Goal: Transaction & Acquisition: Register for event/course

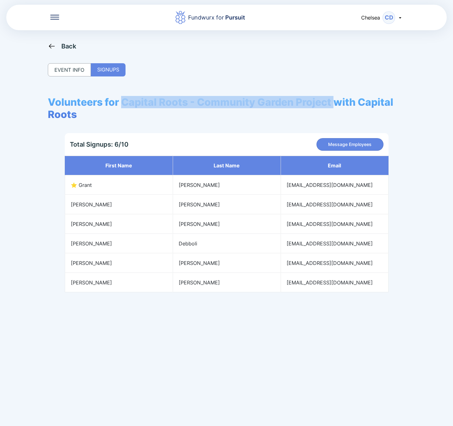
drag, startPoint x: 123, startPoint y: 102, endPoint x: 338, endPoint y: 100, distance: 215.0
click at [338, 100] on span "Volunteers for Capital Roots - Community Garden Project with Capital Roots" at bounding box center [227, 108] width 358 height 25
copy span "Capital Roots - Community Garden Project"
click at [63, 68] on div "EVENT INFO" at bounding box center [69, 69] width 43 height 13
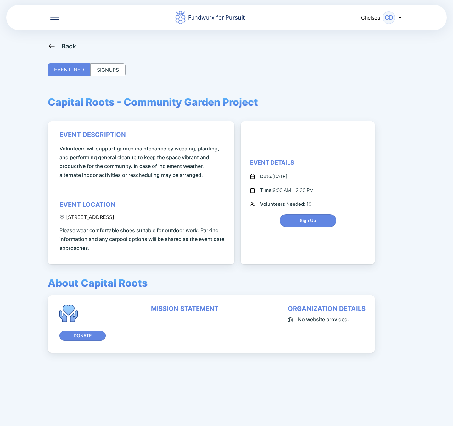
click at [63, 48] on div "Back" at bounding box center [68, 46] width 15 height 8
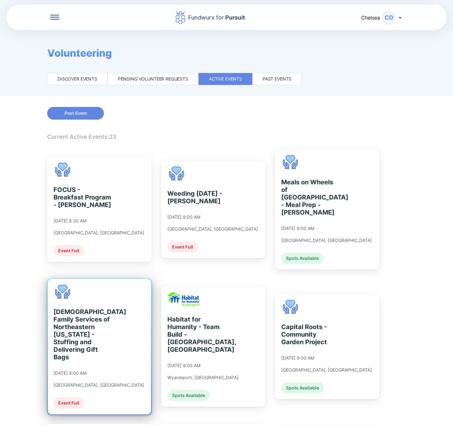
click at [117, 320] on div "[DEMOGRAPHIC_DATA] Family Services of [GEOGRAPHIC_DATA][US_STATE] - Stuffing an…" at bounding box center [99, 346] width 103 height 135
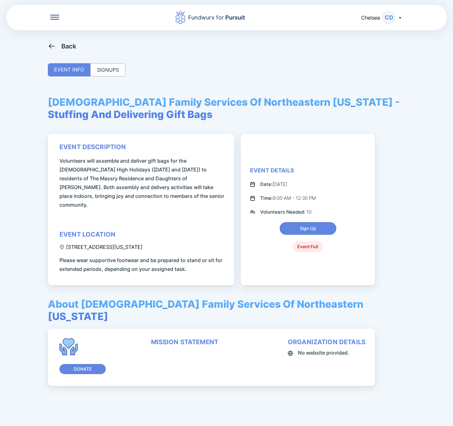
click at [110, 76] on div "SIGNUPS" at bounding box center [107, 69] width 35 height 13
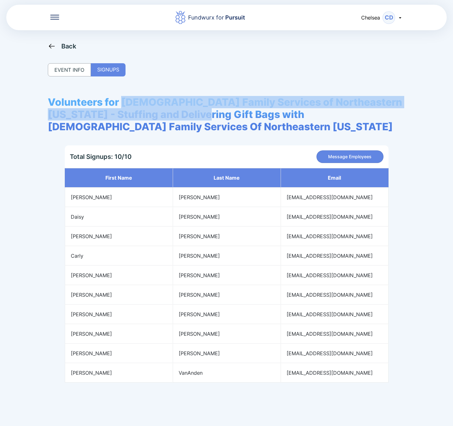
drag, startPoint x: 124, startPoint y: 101, endPoint x: 211, endPoint y: 115, distance: 87.9
click at [211, 115] on span "Volunteers for [DEMOGRAPHIC_DATA] Family Services of Northeastern [US_STATE] - …" at bounding box center [227, 114] width 358 height 37
copy span "[DEMOGRAPHIC_DATA] Family Services of Northeastern [US_STATE] - Stuffing and De…"
click at [53, 48] on icon at bounding box center [52, 46] width 8 height 8
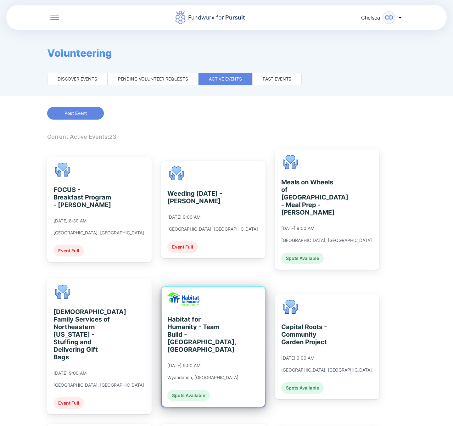
scroll to position [47, 0]
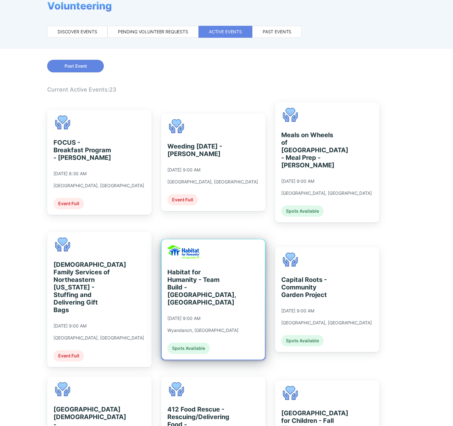
click at [207, 293] on div "Habitat for Humanity - Team Build - [GEOGRAPHIC_DATA], [GEOGRAPHIC_DATA]" at bounding box center [196, 288] width 58 height 38
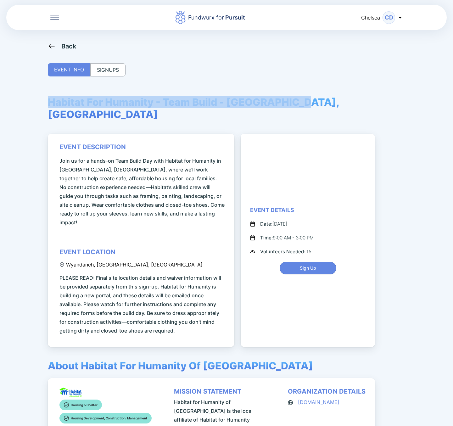
drag, startPoint x: 47, startPoint y: 106, endPoint x: 312, endPoint y: 109, distance: 264.4
click at [312, 109] on div "Fundwurx for Pursuit Chelsea CD Back EVENT INFO SIGNUPS Habitat For Humanity - …" at bounding box center [226, 213] width 453 height 426
copy span "Habitat For Humanity - Team Build - [GEOGRAPHIC_DATA], [GEOGRAPHIC_DATA]"
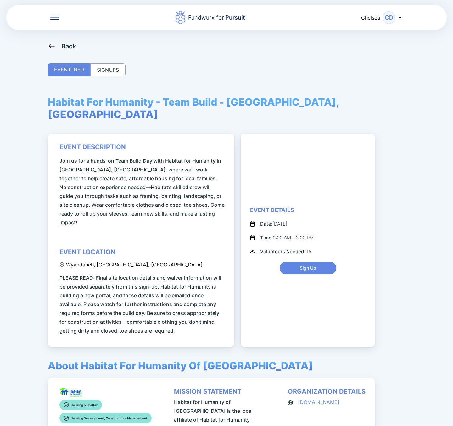
click at [123, 69] on div "SIGNUPS" at bounding box center [107, 69] width 35 height 13
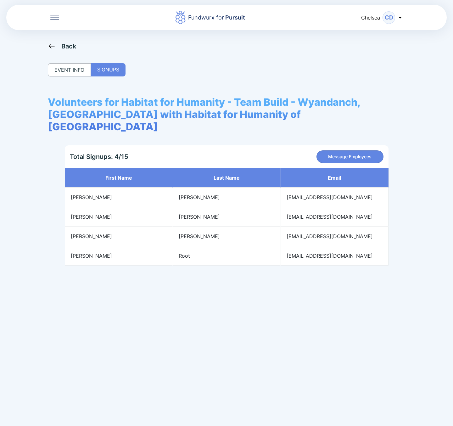
click at [65, 50] on div "Back EVENT INFO SIGNUPS Volunteers for Habitat for Humanity - Team Build - [GEO…" at bounding box center [227, 255] width 358 height 426
click at [64, 49] on div "Back" at bounding box center [68, 46] width 15 height 8
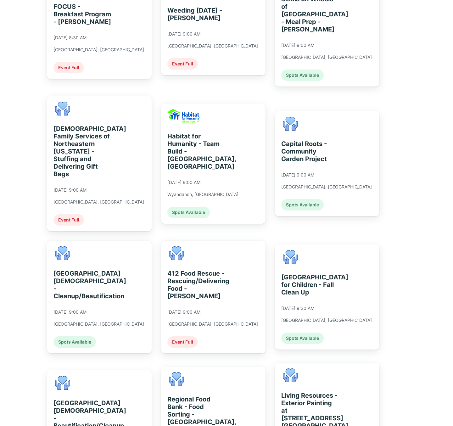
scroll to position [189, 0]
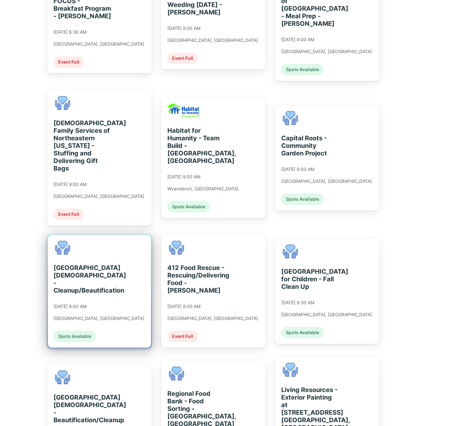
click at [136, 296] on div "[GEOGRAPHIC_DATA][DEMOGRAPHIC_DATA] - Cleanup/Beautification [DATE] 9:00 AM [GE…" at bounding box center [99, 291] width 103 height 113
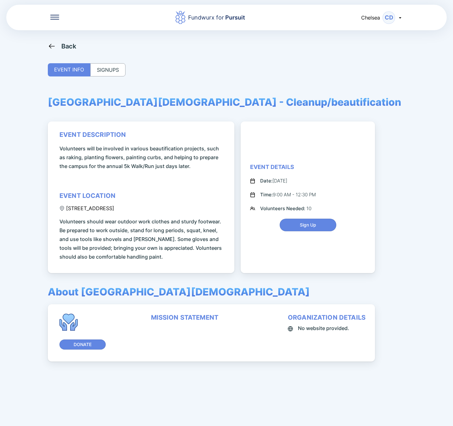
click at [107, 75] on div "SIGNUPS" at bounding box center [107, 69] width 35 height 13
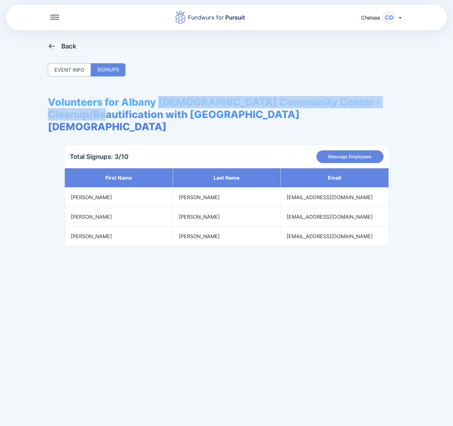
drag, startPoint x: 161, startPoint y: 103, endPoint x: 163, endPoint y: 116, distance: 12.5
click at [163, 116] on span "Volunteers for Albany [DEMOGRAPHIC_DATA] Community Center - Cleanup/Beautificat…" at bounding box center [227, 114] width 358 height 37
copy span "[DEMOGRAPHIC_DATA] Community Center - Cleanup/Beautification"
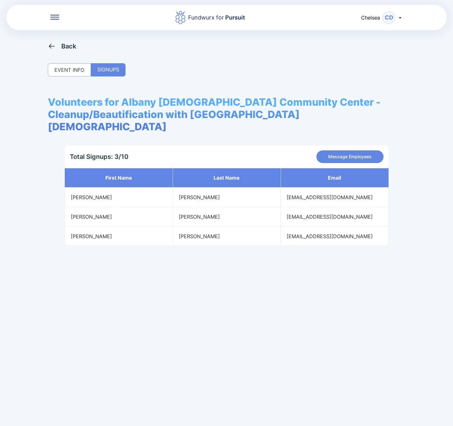
click at [65, 47] on div "Back" at bounding box center [68, 46] width 15 height 8
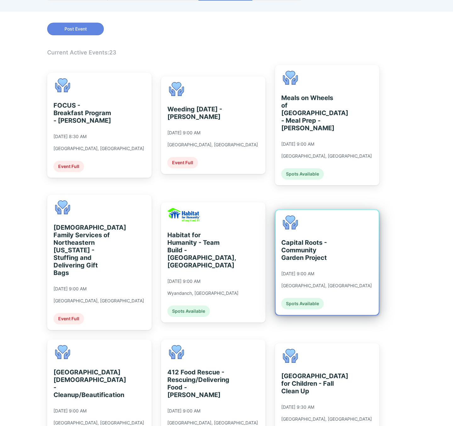
scroll to position [142, 0]
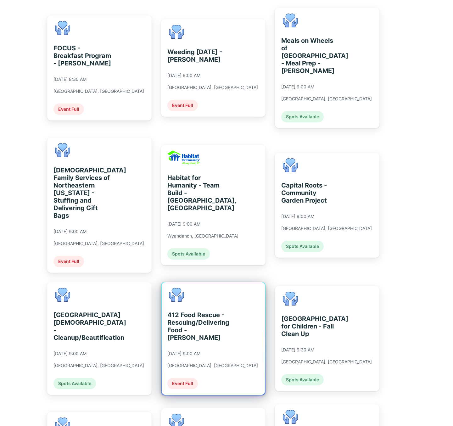
click at [245, 330] on div "412 Food Rescue - Rescuing/Delivering Food - [PERSON_NAME] [DATE] 9:00 AM [GEOG…" at bounding box center [213, 338] width 103 height 113
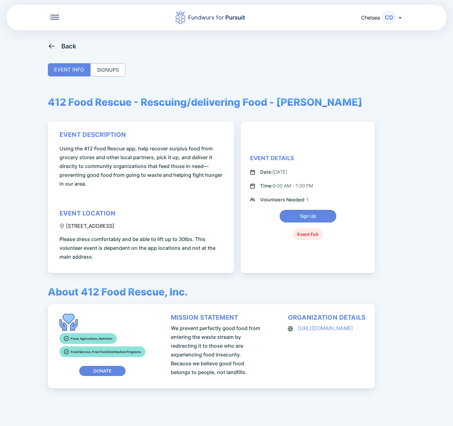
click at [112, 68] on div "SIGNUPS" at bounding box center [107, 69] width 35 height 13
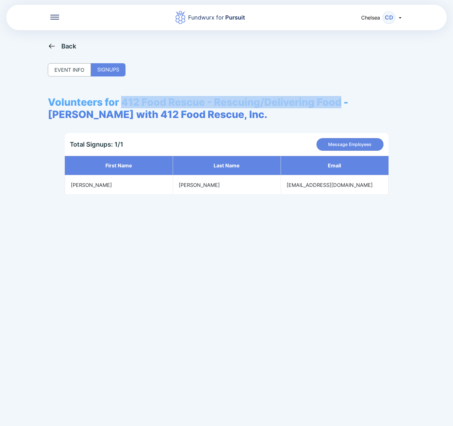
drag, startPoint x: 124, startPoint y: 100, endPoint x: 342, endPoint y: 95, distance: 218.2
click at [342, 95] on div "Back EVENT INFO SIGNUPS Volunteers for 412 Food Rescue - Rescuing/Delivering Fo…" at bounding box center [227, 255] width 358 height 426
copy span "412 Food Rescue - Rescuing/Delivering Food"
click at [48, 48] on icon at bounding box center [52, 46] width 8 height 8
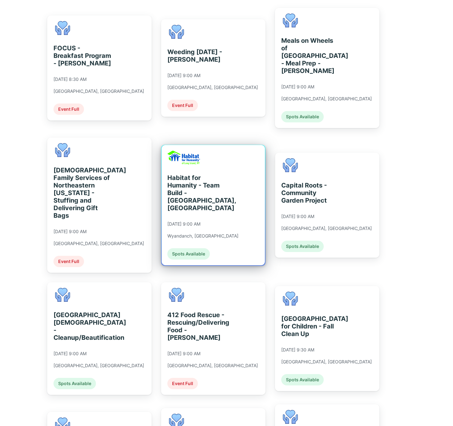
scroll to position [189, 0]
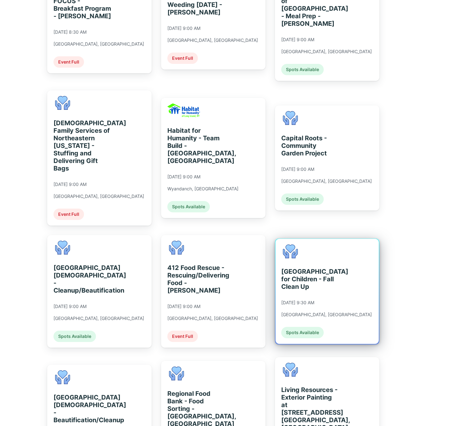
click at [308, 281] on div "[GEOGRAPHIC_DATA] for Children - Fall Clean Up" at bounding box center [310, 279] width 58 height 23
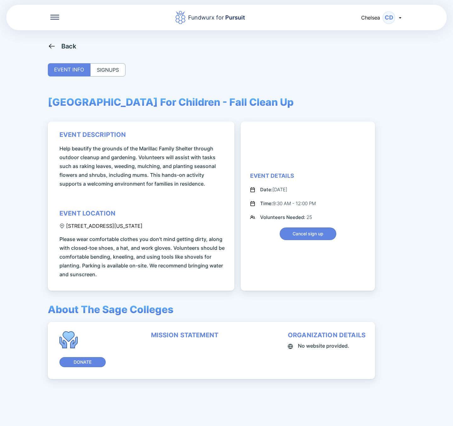
click at [115, 68] on div "SIGNUPS" at bounding box center [107, 69] width 35 height 13
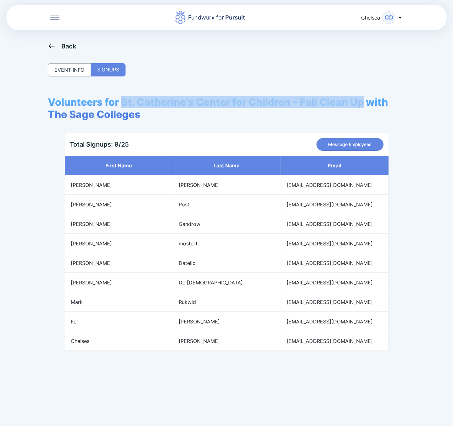
drag, startPoint x: 125, startPoint y: 102, endPoint x: 366, endPoint y: 107, distance: 241.8
click at [366, 107] on span "Volunteers for St. Catherine's Center for Children - Fall Clean Up with The Sag…" at bounding box center [227, 108] width 358 height 25
copy span "[GEOGRAPHIC_DATA] for Children - Fall Clean Up"
click at [71, 47] on div "Back" at bounding box center [68, 46] width 15 height 8
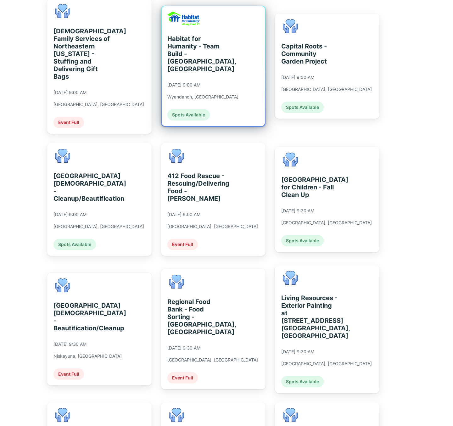
scroll to position [283, 0]
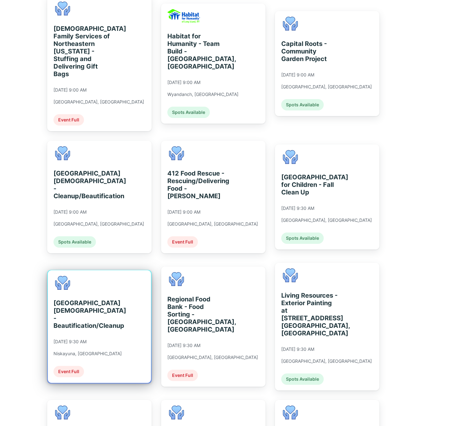
click at [122, 306] on div "[GEOGRAPHIC_DATA][DEMOGRAPHIC_DATA] - Beautification/Cleanup [DATE] 9:30 AM Nis…" at bounding box center [99, 326] width 103 height 113
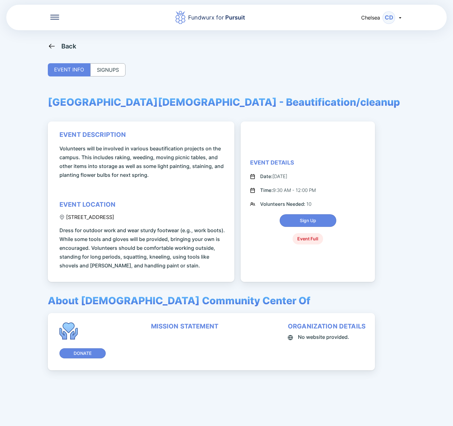
click at [110, 72] on div "SIGNUPS" at bounding box center [107, 69] width 35 height 13
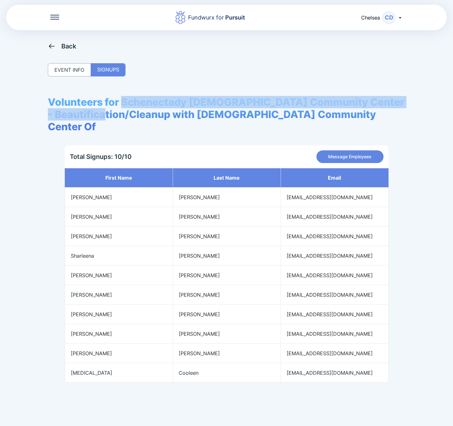
drag, startPoint x: 123, startPoint y: 101, endPoint x: 164, endPoint y: 118, distance: 44.8
click at [164, 118] on span "Volunteers for Schenectady [DEMOGRAPHIC_DATA] Community Center - Beautification…" at bounding box center [227, 114] width 358 height 37
copy span "[GEOGRAPHIC_DATA][DEMOGRAPHIC_DATA] - Beautification/Cleanup"
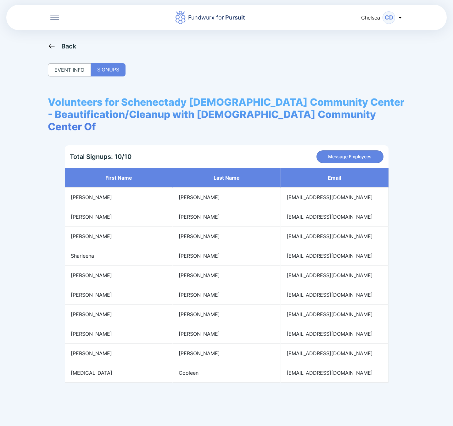
click at [73, 48] on div "Back" at bounding box center [68, 46] width 15 height 8
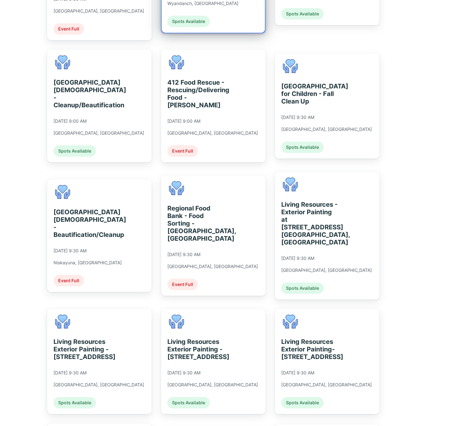
scroll to position [378, 0]
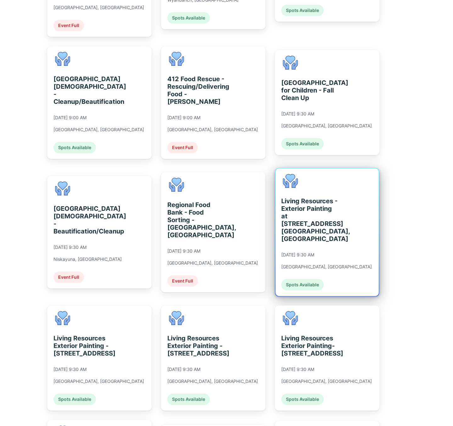
click at [310, 212] on div "Living Resources - Exterior Painting at [STREET_ADDRESS] [GEOGRAPHIC_DATA], [GE…" at bounding box center [310, 219] width 58 height 45
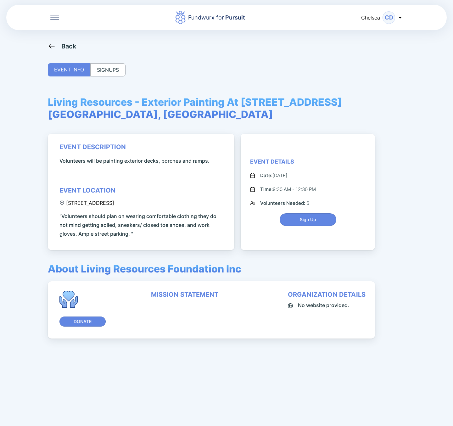
click at [110, 65] on div "SIGNUPS" at bounding box center [107, 69] width 35 height 13
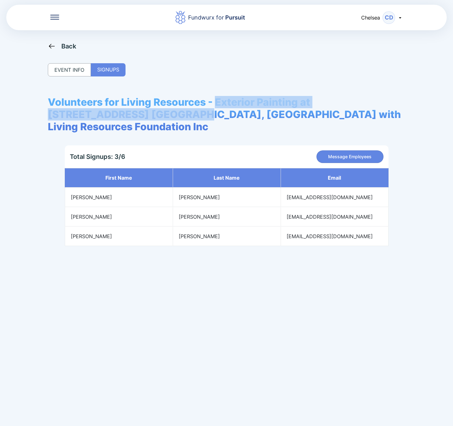
drag, startPoint x: 216, startPoint y: 101, endPoint x: 106, endPoint y: 118, distance: 111.7
click at [106, 118] on span "Volunteers for Living Resources - Exterior Painting at [STREET_ADDRESS] [GEOGRA…" at bounding box center [227, 114] width 358 height 37
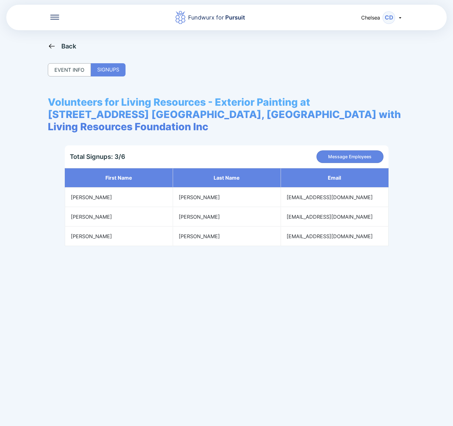
click at [124, 101] on span "Volunteers for Living Resources - Exterior Painting at [STREET_ADDRESS] [GEOGRA…" at bounding box center [227, 114] width 358 height 37
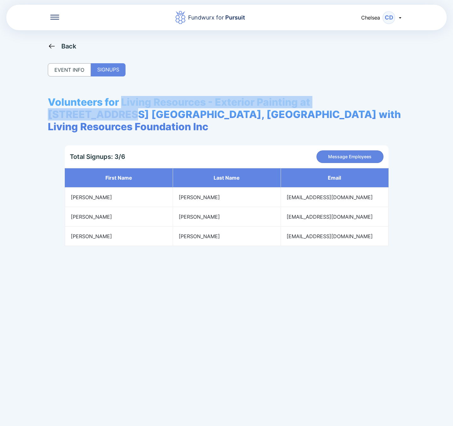
drag, startPoint x: 121, startPoint y: 101, endPoint x: 382, endPoint y: 97, distance: 260.7
click at [382, 97] on span "Volunteers for Living Resources - Exterior Painting at [STREET_ADDRESS] [GEOGRA…" at bounding box center [227, 114] width 358 height 37
copy span "Living Resources - Exterior Painting at [STREET_ADDRESS]"
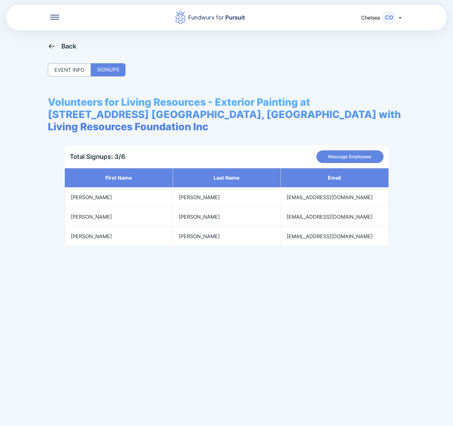
click at [63, 47] on div "Back" at bounding box center [68, 46] width 15 height 8
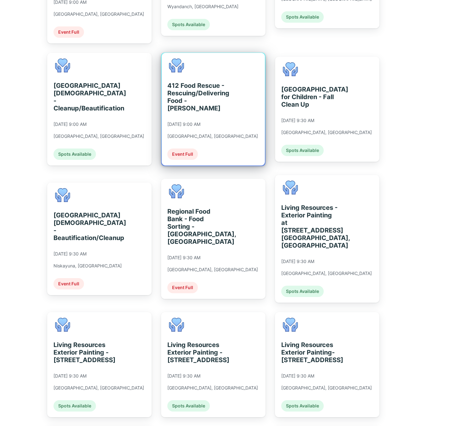
scroll to position [425, 0]
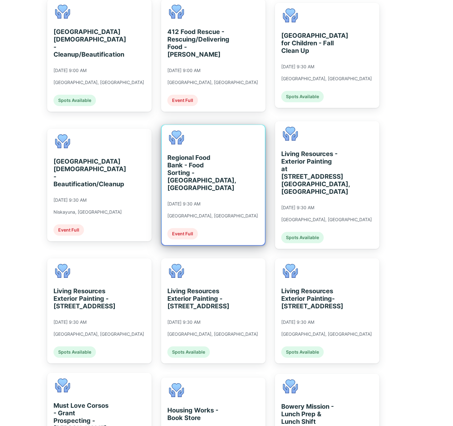
click at [235, 189] on div "Regional Food Bank - Food Sorting - [GEOGRAPHIC_DATA], [GEOGRAPHIC_DATA] [DATE]…" at bounding box center [213, 185] width 103 height 120
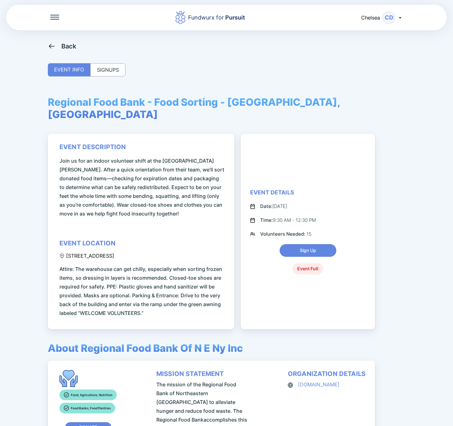
click at [121, 68] on div "SIGNUPS" at bounding box center [107, 69] width 35 height 13
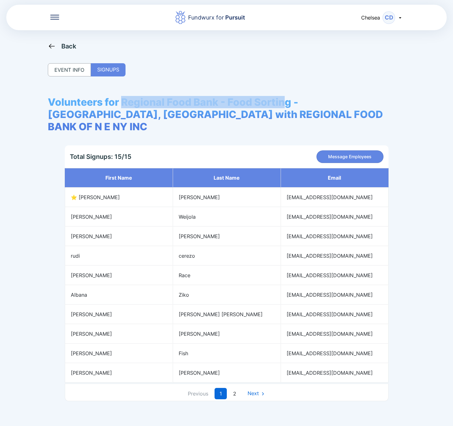
drag, startPoint x: 125, startPoint y: 101, endPoint x: 288, endPoint y: 99, distance: 163.4
click at [288, 99] on span "Volunteers for Regional Food Bank - Food Sorting - [GEOGRAPHIC_DATA], [GEOGRAPH…" at bounding box center [227, 114] width 358 height 37
drag, startPoint x: 292, startPoint y: 106, endPoint x: 120, endPoint y: 97, distance: 172.1
click at [120, 97] on span "Volunteers for Regional Food Bank - Food Sorting - [GEOGRAPHIC_DATA], [GEOGRAPH…" at bounding box center [227, 114] width 358 height 37
copy span "Regional Food Bank - Food Sorting"
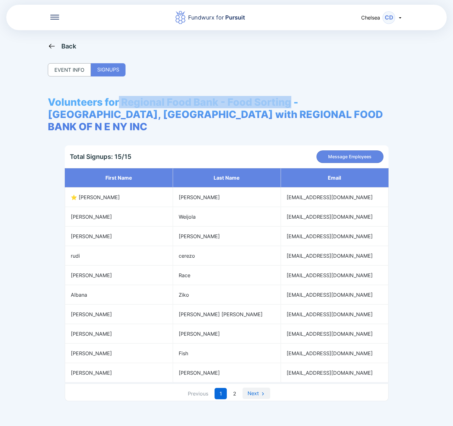
click at [258, 388] on link "Next" at bounding box center [257, 393] width 28 height 11
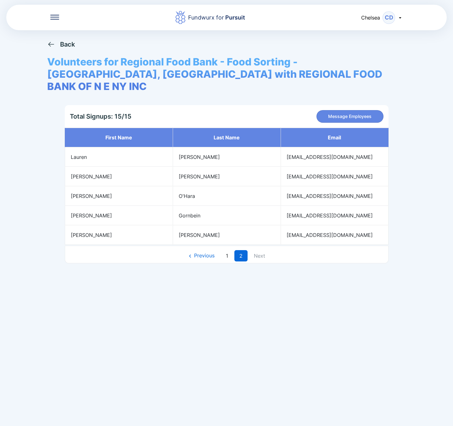
click at [72, 48] on div "Back Volunteers for Regional Food Bank - Food Sorting - [GEOGRAPHIC_DATA], [GEO…" at bounding box center [226, 156] width 359 height 252
click at [71, 46] on div "Back" at bounding box center [67, 45] width 15 height 8
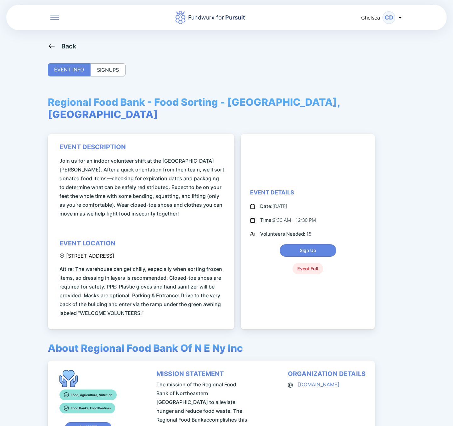
click at [67, 41] on div "Fundwurx for Pursuit Chelsea CD Back EVENT INFO SIGNUPS Regional Food Bank - Fo…" at bounding box center [226, 213] width 453 height 426
click at [70, 49] on div "Back" at bounding box center [68, 46] width 15 height 8
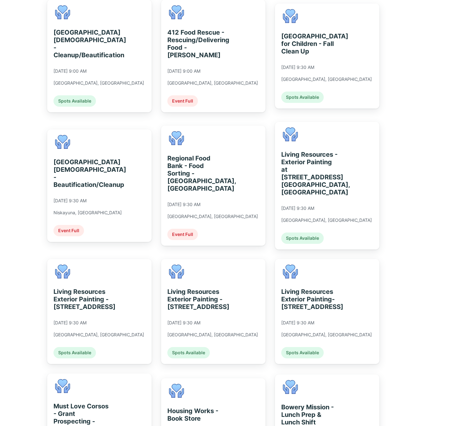
scroll to position [425, 0]
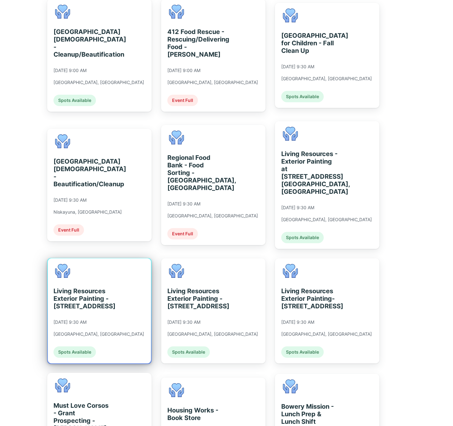
click at [110, 292] on div "Living Resources Exterior Painting - [STREET_ADDRESS]" at bounding box center [83, 298] width 58 height 23
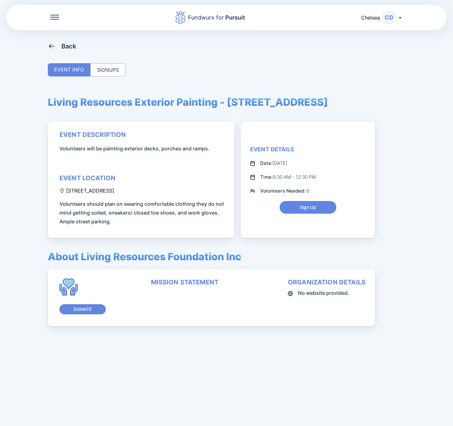
click at [119, 72] on div "SIGNUPS" at bounding box center [107, 69] width 35 height 13
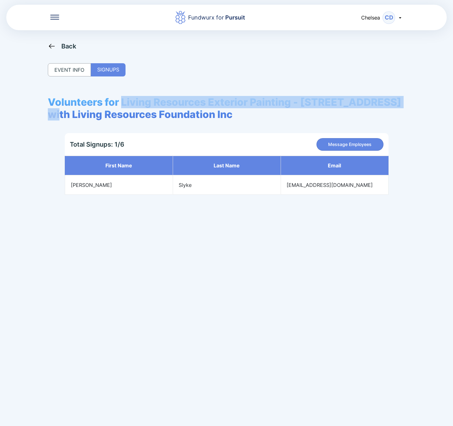
drag, startPoint x: 123, startPoint y: 102, endPoint x: 86, endPoint y: 112, distance: 38.3
click at [86, 112] on span "Volunteers for Living Resources Exterior Painting - [STREET_ADDRESS] with Livin…" at bounding box center [227, 108] width 358 height 25
copy span "Living Resources Exterior Painting - [STREET_ADDRESS]"
click at [59, 43] on div "Back" at bounding box center [62, 46] width 29 height 8
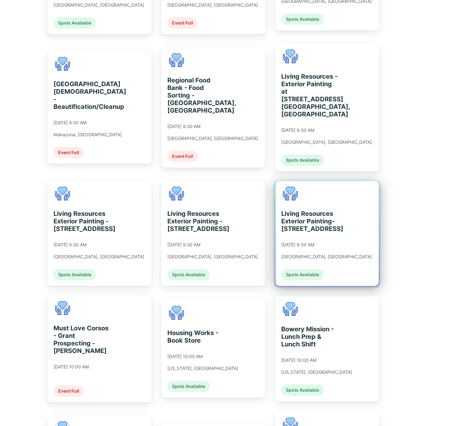
scroll to position [519, 0]
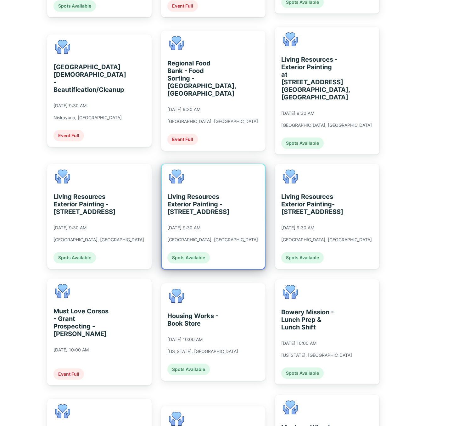
click at [198, 210] on div "Living Resources Exterior Painting - [STREET_ADDRESS]" at bounding box center [196, 204] width 58 height 23
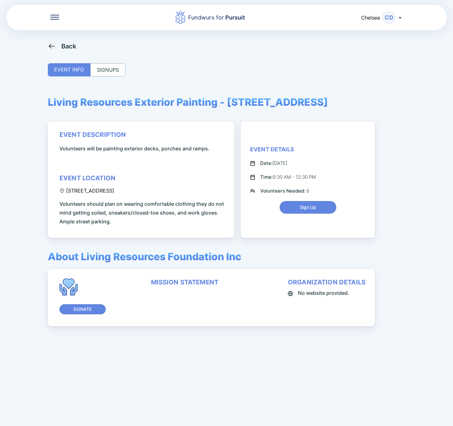
click at [99, 70] on div "SIGNUPS" at bounding box center [107, 69] width 35 height 13
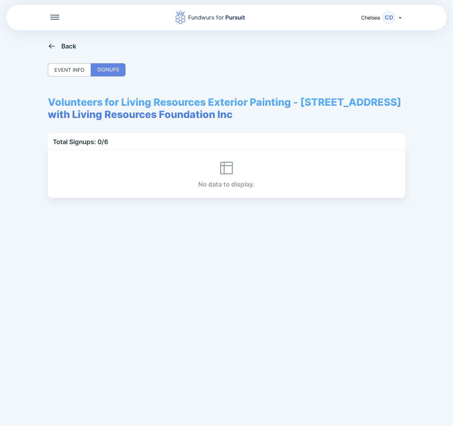
click at [65, 45] on div "Back" at bounding box center [68, 46] width 15 height 8
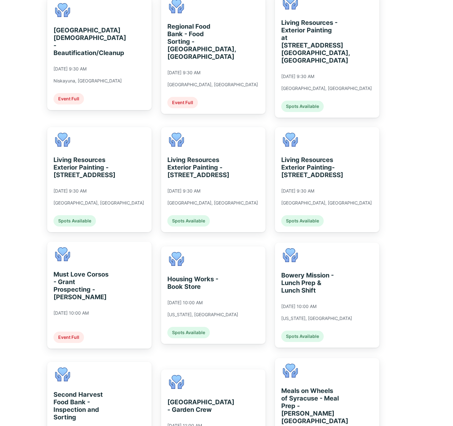
scroll to position [567, 0]
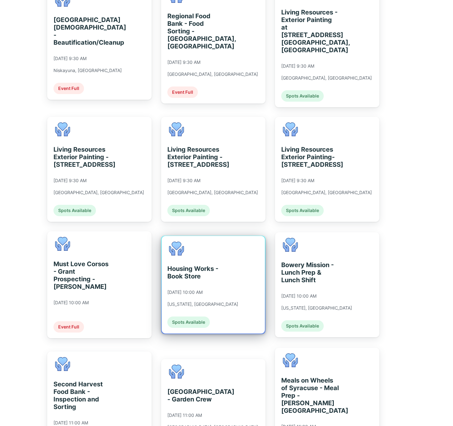
click at [247, 281] on div "Housing Works - Book Store [DATE] 10:00 AM [US_STATE], [GEOGRAPHIC_DATA] Spots …" at bounding box center [213, 285] width 103 height 98
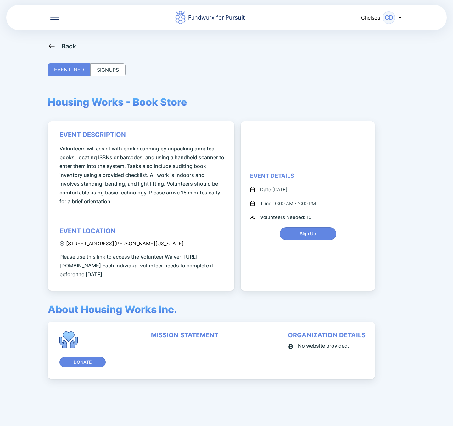
click at [118, 71] on div "SIGNUPS" at bounding box center [107, 69] width 35 height 13
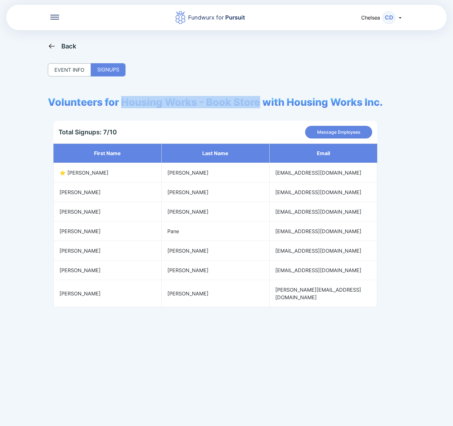
drag, startPoint x: 125, startPoint y: 100, endPoint x: 262, endPoint y: 96, distance: 137.0
click at [262, 96] on span "Volunteers for Housing Works - Book Store with Housing Works Inc." at bounding box center [215, 102] width 335 height 12
click at [53, 44] on icon at bounding box center [52, 46] width 8 height 8
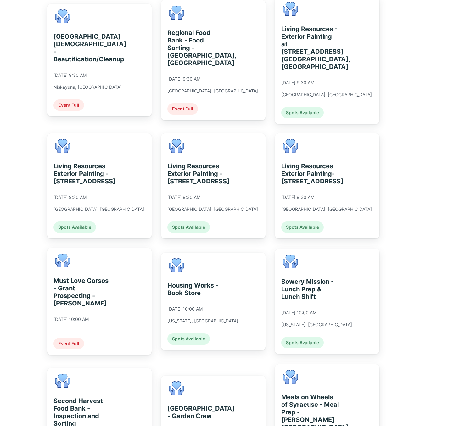
scroll to position [567, 0]
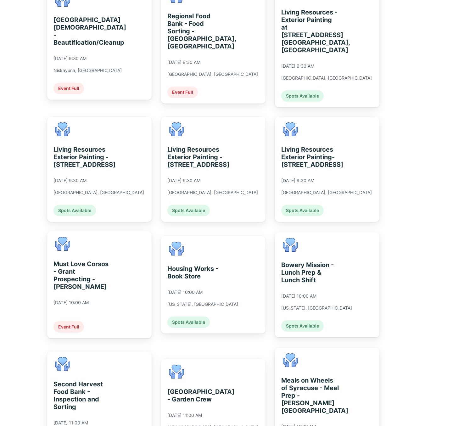
click at [307, 257] on div "Bowery Mission - Lunch Prep & Lunch Shift [DATE] 10:00 AM [US_STATE], [GEOGRAPH…" at bounding box center [316, 285] width 71 height 94
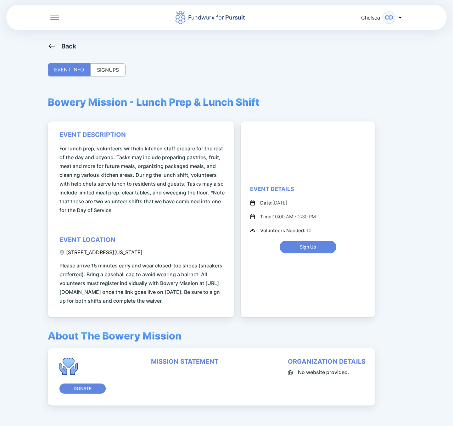
click at [114, 67] on div "SIGNUPS" at bounding box center [107, 69] width 35 height 13
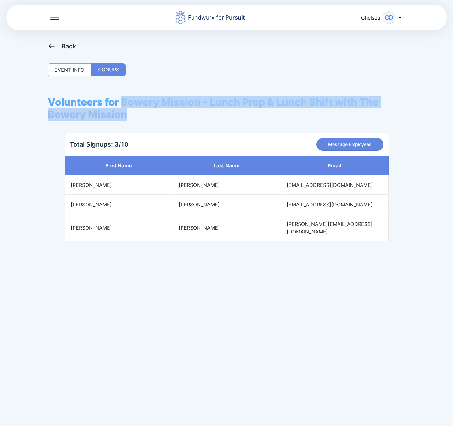
drag, startPoint x: 124, startPoint y: 102, endPoint x: 136, endPoint y: 112, distance: 15.2
click at [136, 112] on span "Volunteers for Bowery Mission - Lunch Prep & Lunch Shift with The Bowery Mission" at bounding box center [227, 108] width 358 height 25
click at [369, 126] on div "Volunteers for Bowery Mission - Lunch Prep & Lunch Shift with The Bowery Missio…" at bounding box center [227, 168] width 358 height 145
drag, startPoint x: 326, startPoint y: 106, endPoint x: 124, endPoint y: 98, distance: 202.6
click at [124, 98] on span "Volunteers for Bowery Mission - Lunch Prep & Lunch Shift with The Bowery Mission" at bounding box center [227, 108] width 358 height 25
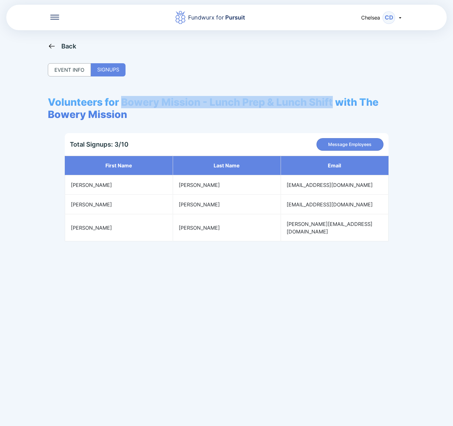
click at [50, 49] on icon at bounding box center [52, 46] width 8 height 8
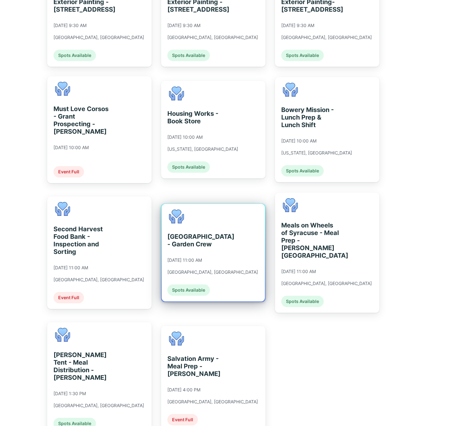
scroll to position [743, 0]
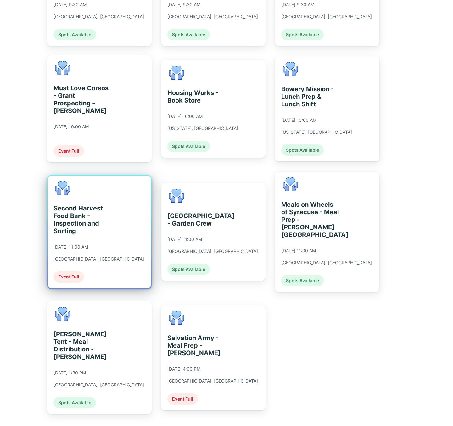
click at [135, 229] on div "Second Harvest Food Bank - Inspection and Sorting [DATE] 11:00 AM [GEOGRAPHIC_D…" at bounding box center [99, 232] width 103 height 113
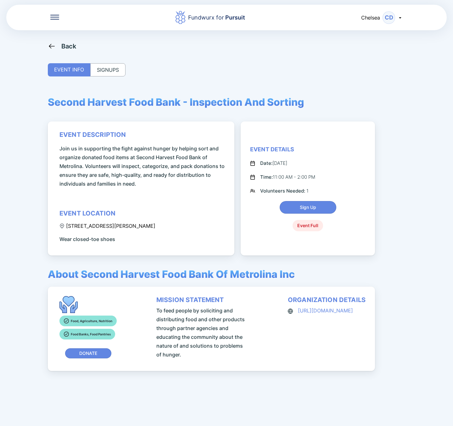
click at [117, 73] on div "SIGNUPS" at bounding box center [107, 69] width 35 height 13
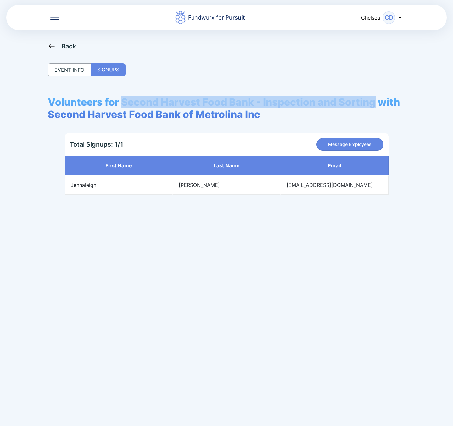
drag, startPoint x: 123, startPoint y: 102, endPoint x: 376, endPoint y: 97, distance: 253.1
click at [376, 97] on span "Volunteers for Second Harvest Food Bank - Inspection and Sorting with Second Ha…" at bounding box center [227, 108] width 358 height 25
click at [64, 44] on div "Back" at bounding box center [68, 46] width 15 height 8
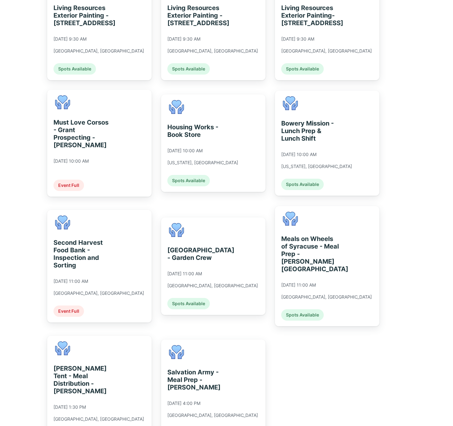
scroll to position [743, 0]
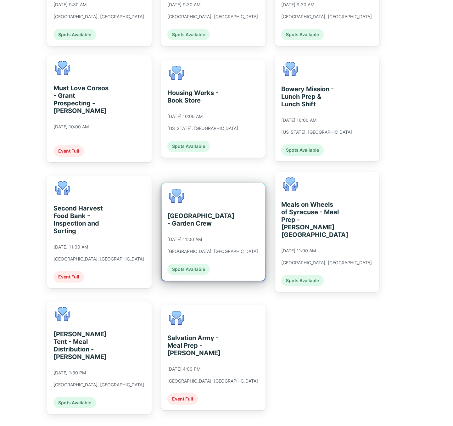
click at [250, 258] on div "[GEOGRAPHIC_DATA] - Garden Crew [DATE] 11:00 AM [GEOGRAPHIC_DATA], [GEOGRAPHIC_…" at bounding box center [213, 232] width 103 height 98
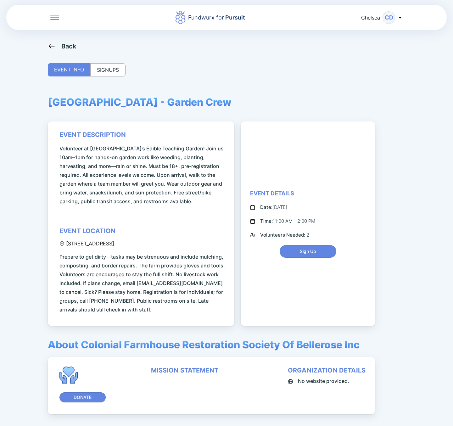
click at [121, 68] on div "SIGNUPS" at bounding box center [107, 69] width 35 height 13
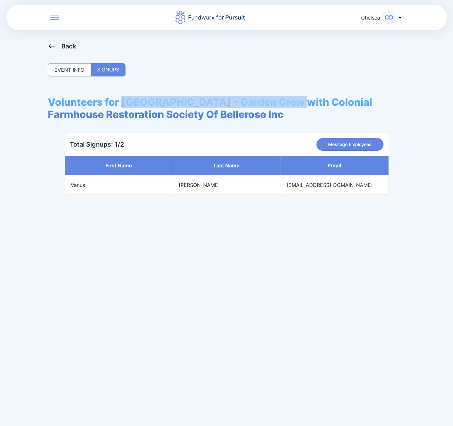
drag, startPoint x: 124, startPoint y: 101, endPoint x: 298, endPoint y: 99, distance: 174.4
click at [298, 99] on span "Volunteers for [GEOGRAPHIC_DATA] - Garden Crew with Colonial Farmhouse Restorat…" at bounding box center [227, 108] width 358 height 25
click at [54, 44] on icon at bounding box center [52, 46] width 8 height 8
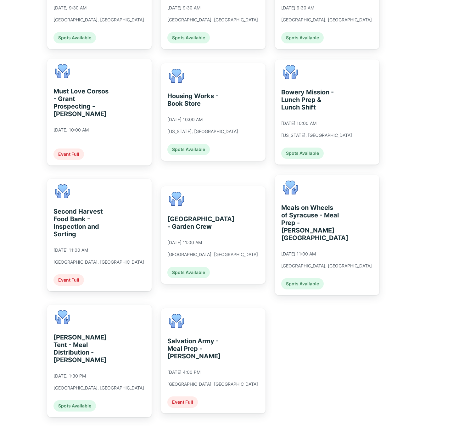
scroll to position [743, 0]
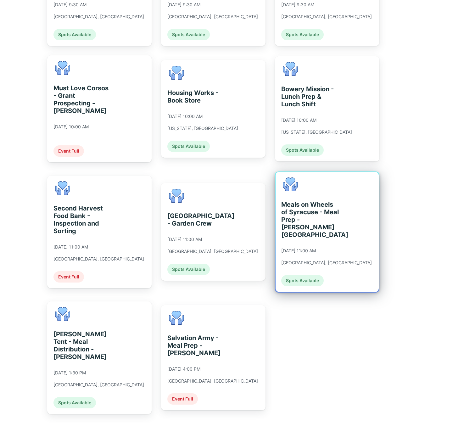
click at [315, 255] on div "Meals on Wheels of Syracuse - Meal Prep - [PERSON_NAME] [DATE] 11:00 AM [GEOGRA…" at bounding box center [326, 232] width 91 height 109
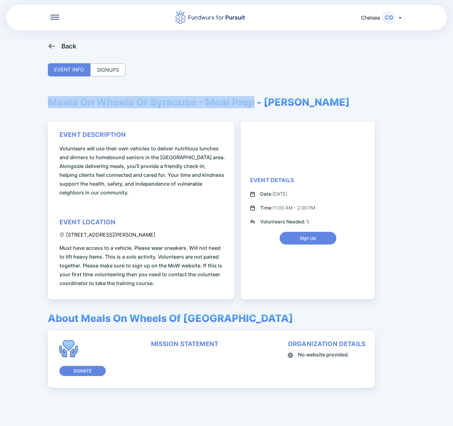
drag, startPoint x: 46, startPoint y: 103, endPoint x: 255, endPoint y: 107, distance: 209.7
click at [255, 107] on div "Fundwurx for Pursuit Chelsea CD Back EVENT INFO SIGNUPS Meals On Wheels Of Syra…" at bounding box center [226, 213] width 453 height 426
click at [59, 43] on div "Back" at bounding box center [62, 46] width 29 height 8
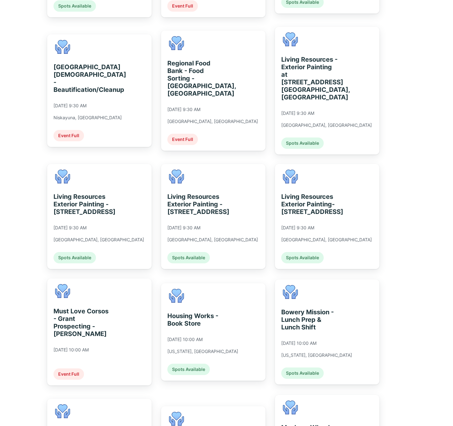
scroll to position [743, 0]
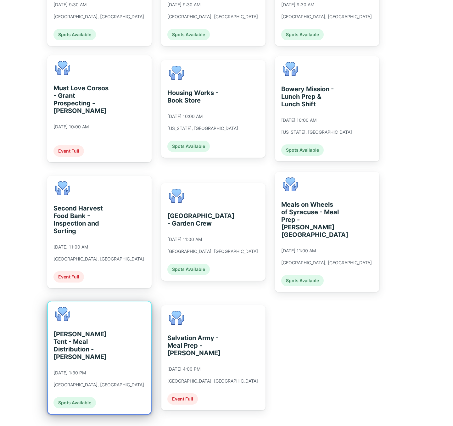
click at [139, 356] on div "[PERSON_NAME] Tent - Meal Distribution - [PERSON_NAME] [DATE] 1:30 PM [GEOGRAPH…" at bounding box center [99, 358] width 103 height 113
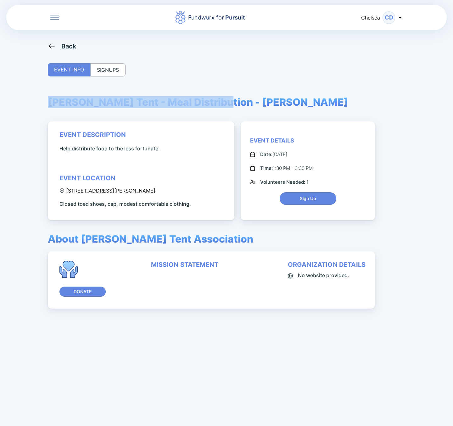
drag, startPoint x: 46, startPoint y: 102, endPoint x: 222, endPoint y: 95, distance: 175.8
click at [222, 95] on div "Fundwurx for Pursuit Chelsea CD Back EVENT INFO SIGNUPS [PERSON_NAME] Tent - Me…" at bounding box center [226, 213] width 453 height 426
click at [117, 70] on div "SIGNUPS" at bounding box center [107, 69] width 35 height 13
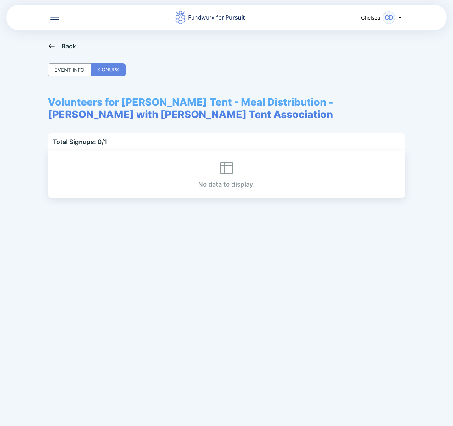
click at [51, 48] on icon at bounding box center [52, 46] width 8 height 8
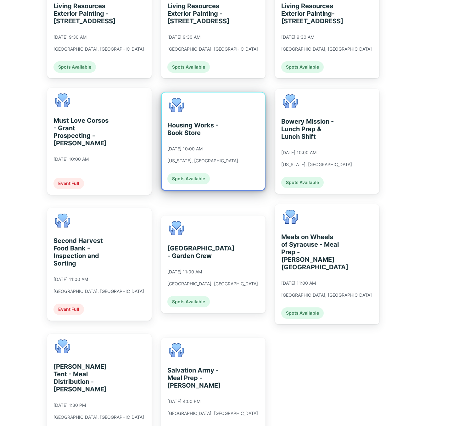
scroll to position [743, 0]
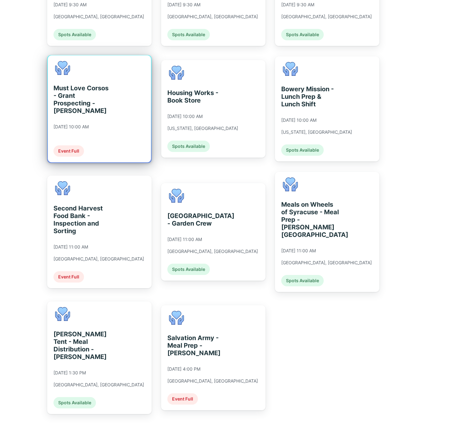
click at [100, 99] on div "Must Love Corsos - Grant Prospecting - [PERSON_NAME]" at bounding box center [83, 99] width 58 height 30
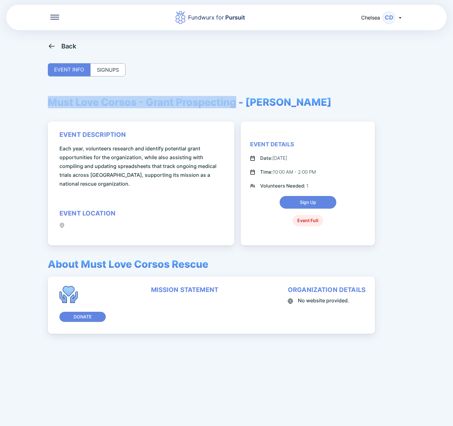
drag, startPoint x: 48, startPoint y: 102, endPoint x: 236, endPoint y: 107, distance: 188.9
click at [236, 107] on span "Must Love Corsos - Grant Prospecting - [PERSON_NAME]" at bounding box center [190, 102] width 284 height 12
click at [61, 46] on div "Back" at bounding box center [68, 46] width 15 height 8
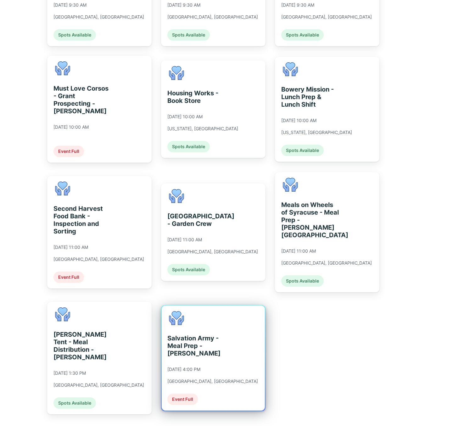
scroll to position [743, 0]
click at [235, 365] on div "Salvation Army - Meal Prep - [PERSON_NAME] [DATE] 4:00 PM [GEOGRAPHIC_DATA], [G…" at bounding box center [213, 357] width 103 height 105
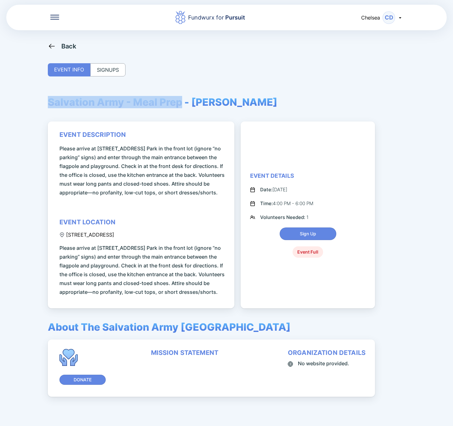
drag, startPoint x: 49, startPoint y: 101, endPoint x: 180, endPoint y: 104, distance: 130.7
click at [180, 104] on span "Salvation Army - Meal Prep - [PERSON_NAME]" at bounding box center [163, 102] width 230 height 12
click at [69, 45] on div "Back" at bounding box center [68, 46] width 15 height 8
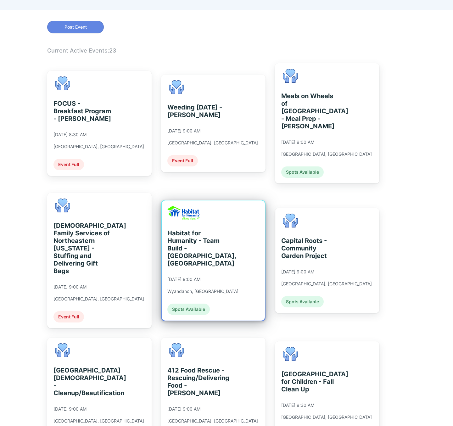
scroll to position [331, 0]
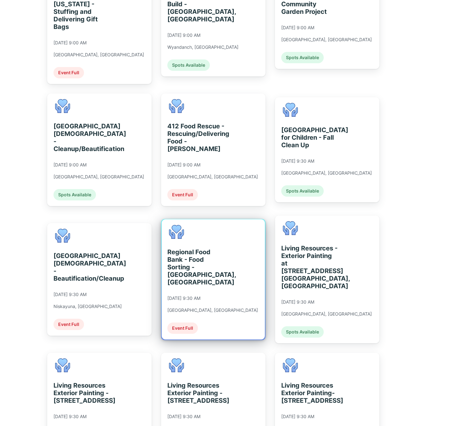
click at [224, 285] on div "Regional Food Bank - Food Sorting - [GEOGRAPHIC_DATA], [GEOGRAPHIC_DATA] [DATE]…" at bounding box center [212, 279] width 91 height 109
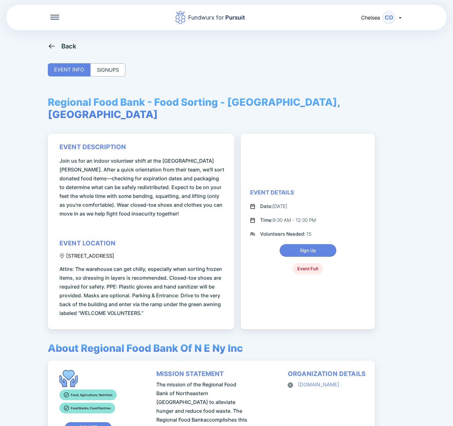
click at [111, 69] on div "SIGNUPS" at bounding box center [107, 69] width 35 height 13
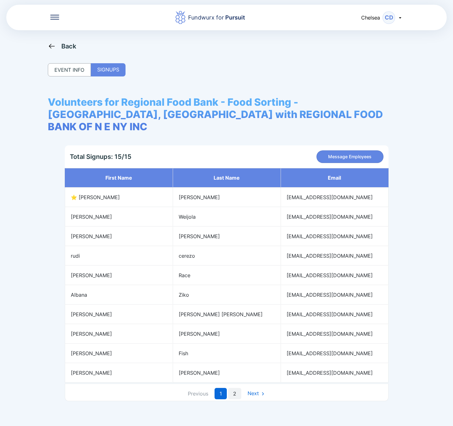
click at [234, 388] on link "2" at bounding box center [234, 393] width 13 height 11
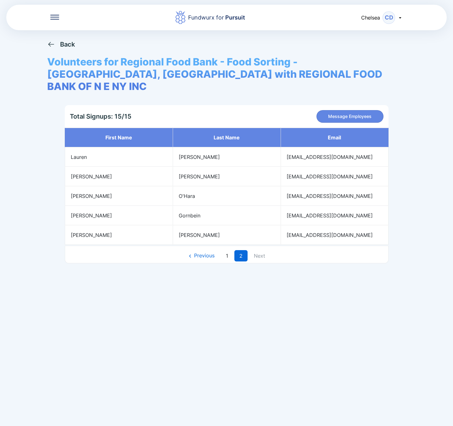
click at [55, 42] on icon at bounding box center [51, 44] width 8 height 8
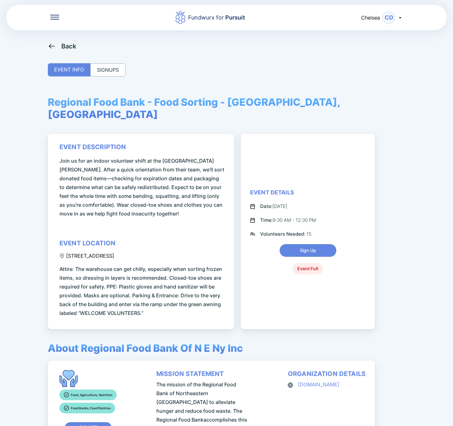
click at [74, 46] on div "Back" at bounding box center [68, 46] width 15 height 8
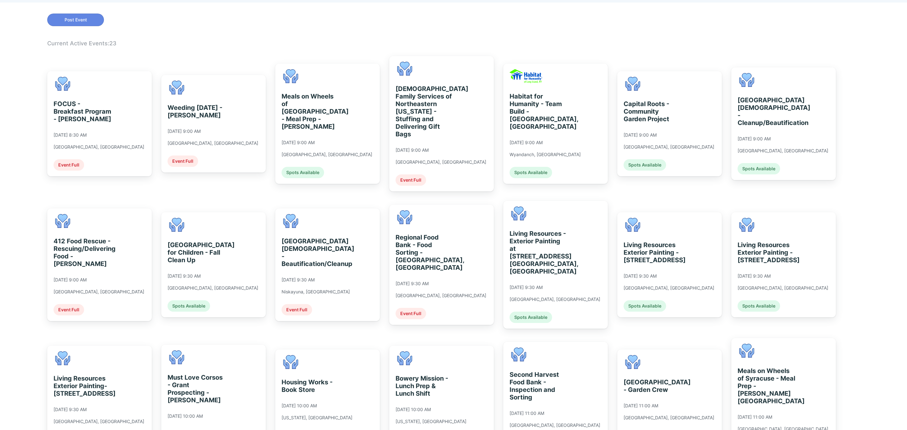
scroll to position [60, 0]
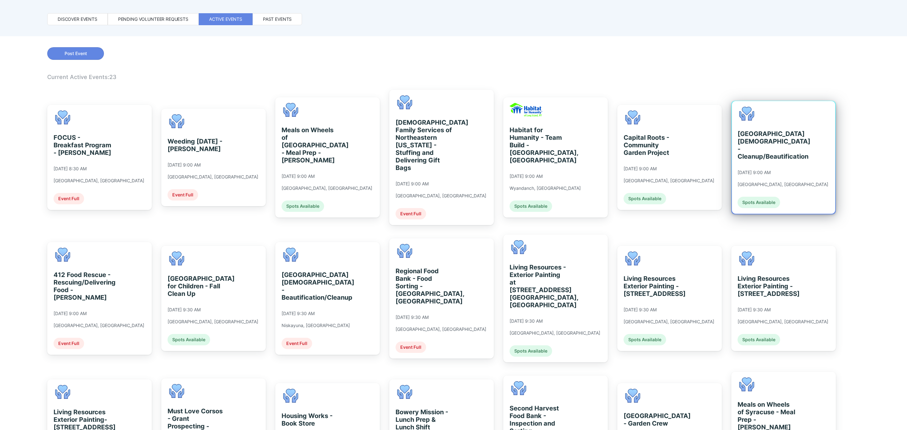
click at [788, 172] on div "[GEOGRAPHIC_DATA][DEMOGRAPHIC_DATA] - Cleanup/Beautification [DATE] 9:00 AM [GE…" at bounding box center [782, 157] width 91 height 101
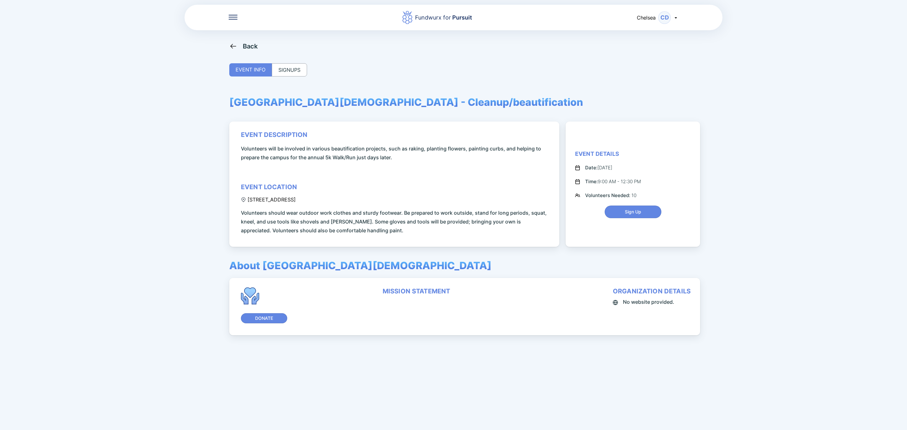
click at [304, 75] on div "SIGNUPS" at bounding box center [289, 69] width 35 height 13
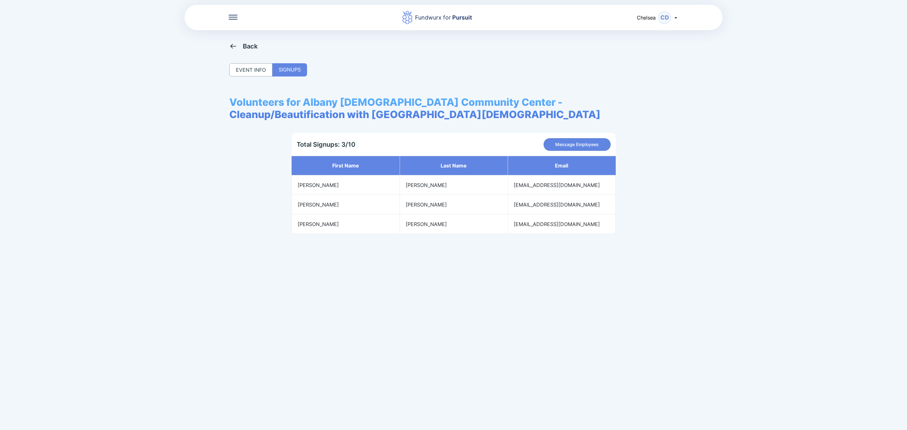
click at [255, 69] on div "EVENT INFO" at bounding box center [250, 69] width 43 height 13
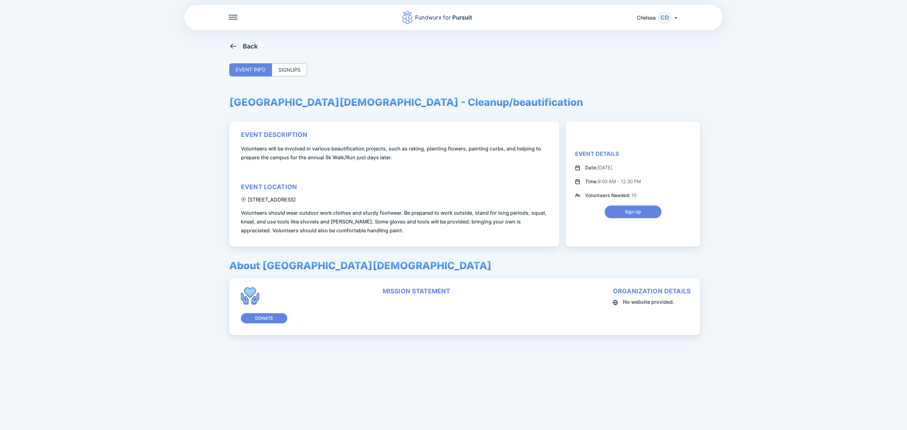
click at [247, 49] on div "Back" at bounding box center [250, 46] width 15 height 8
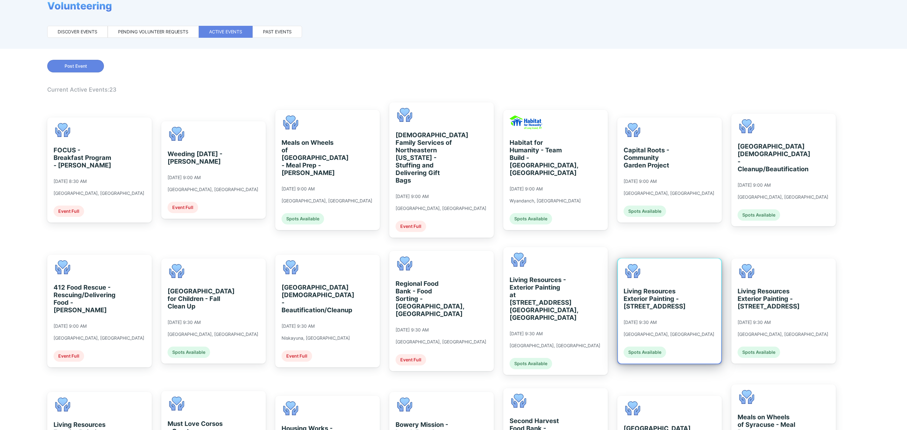
scroll to position [94, 0]
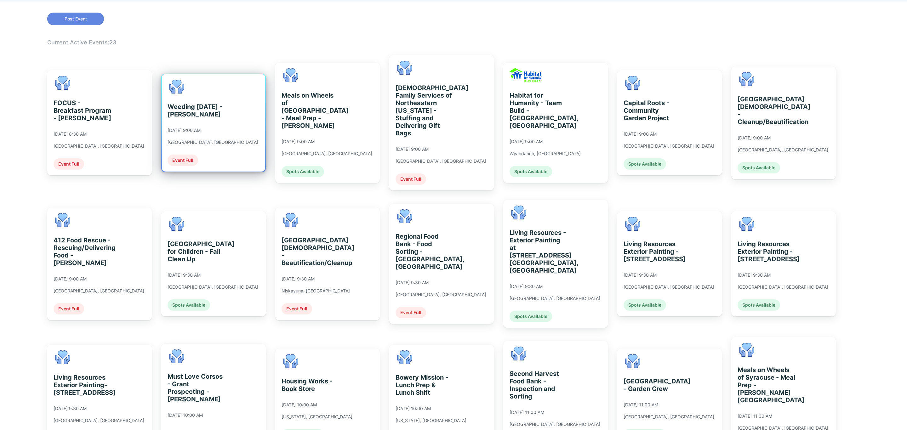
click at [189, 140] on div "[GEOGRAPHIC_DATA], [GEOGRAPHIC_DATA]" at bounding box center [212, 142] width 91 height 6
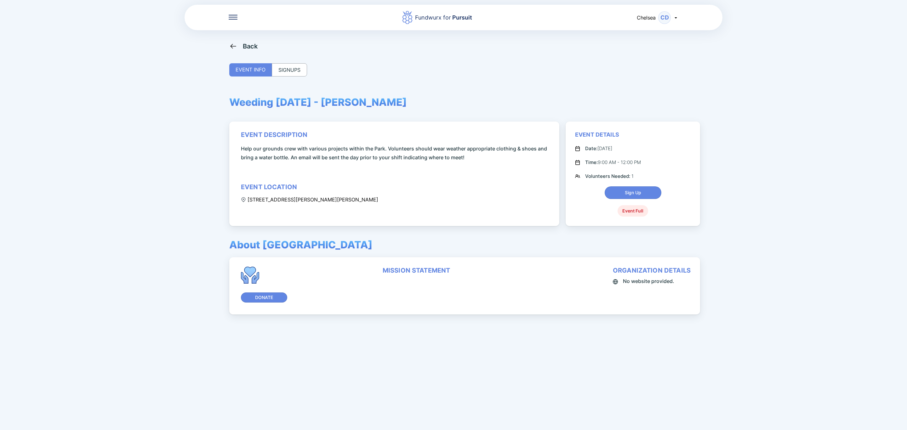
click at [286, 69] on div "SIGNUPS" at bounding box center [289, 69] width 35 height 13
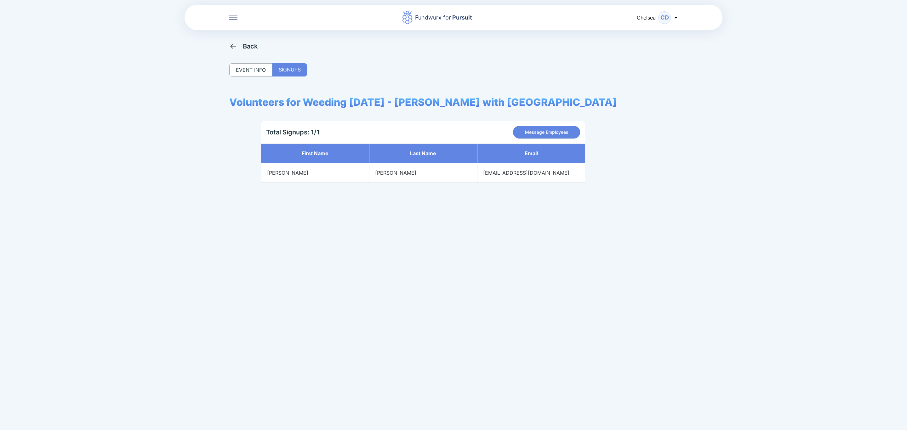
click at [258, 48] on div "Back" at bounding box center [250, 46] width 15 height 8
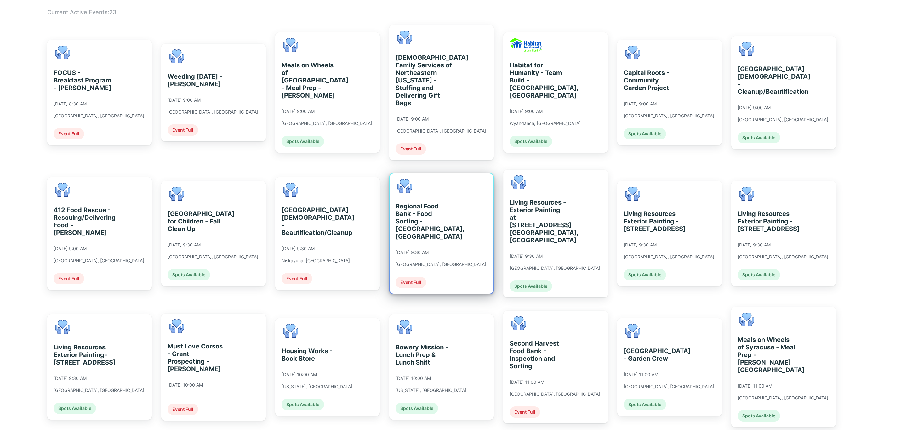
scroll to position [142, 0]
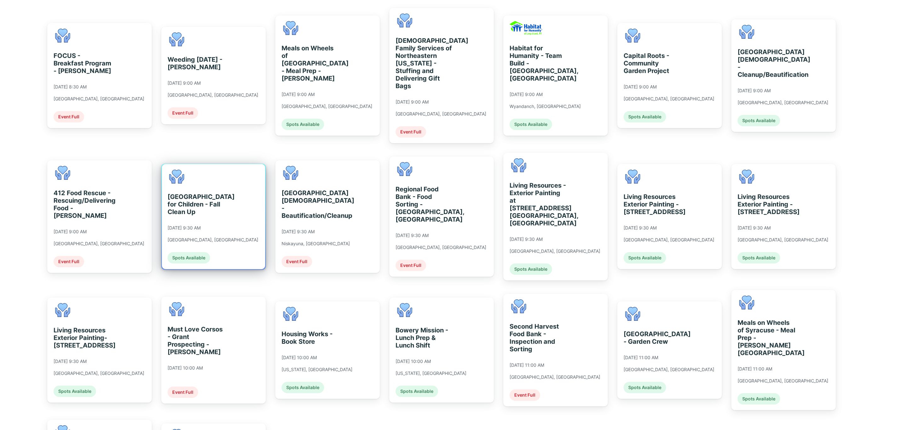
click at [233, 219] on div "[GEOGRAPHIC_DATA] for Children - Fall Clean Up [DATE] 9:30 AM [GEOGRAPHIC_DATA]…" at bounding box center [213, 216] width 103 height 105
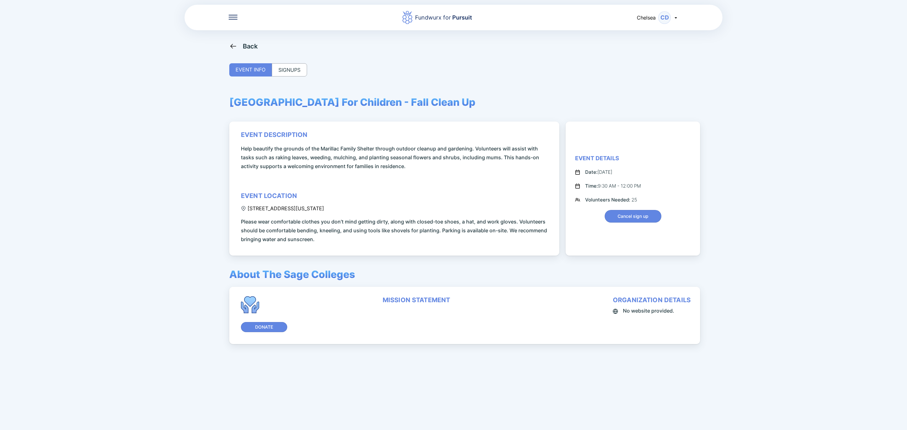
click at [295, 71] on div "SIGNUPS" at bounding box center [289, 69] width 35 height 13
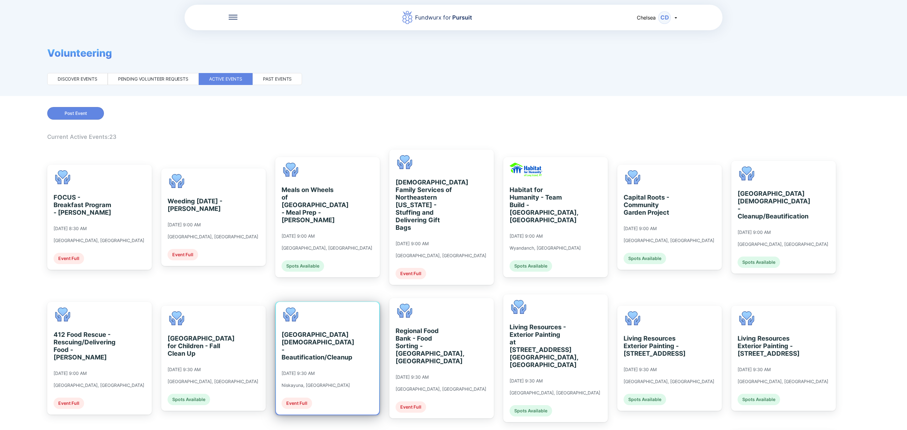
click at [337, 315] on div "[GEOGRAPHIC_DATA][DEMOGRAPHIC_DATA] - Beautification/Cleanup [DATE] 9:30 AM Nis…" at bounding box center [315, 358] width 68 height 101
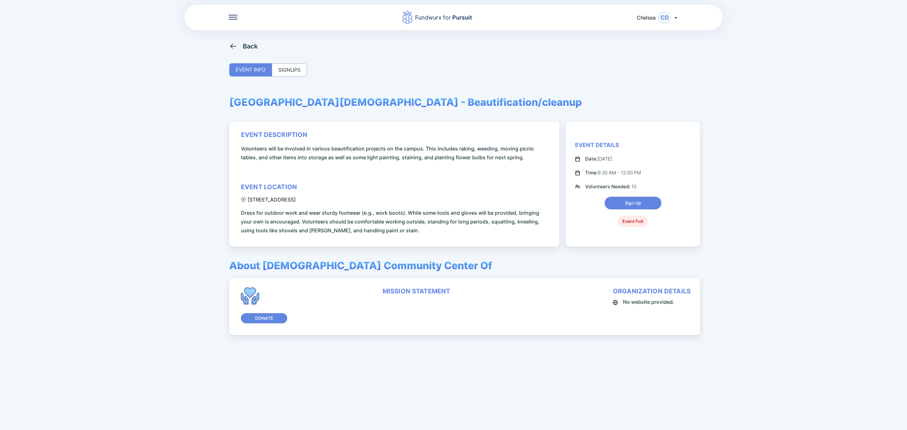
click at [287, 65] on div "SIGNUPS" at bounding box center [289, 69] width 35 height 13
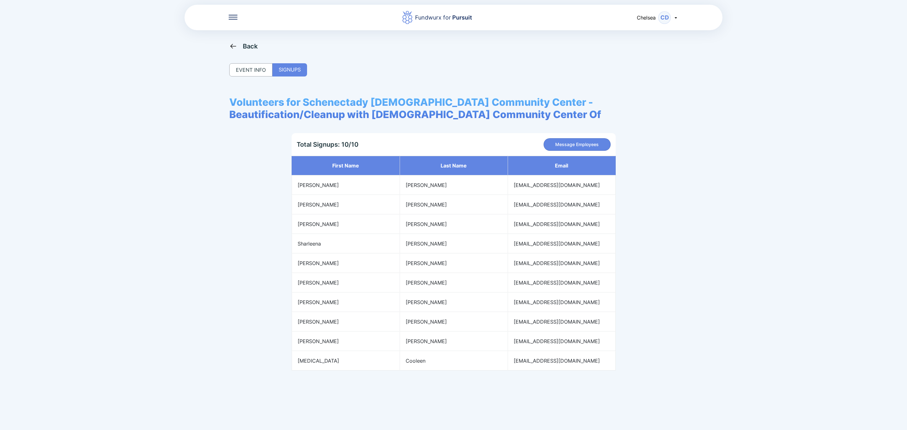
click at [652, 16] on span "Chelsea" at bounding box center [646, 17] width 19 height 6
click at [648, 33] on div "My profile" at bounding box center [642, 34] width 24 height 6
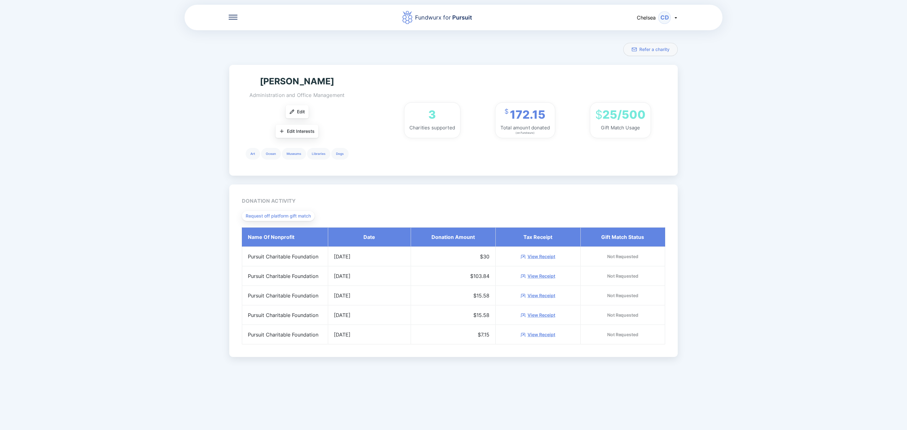
click at [231, 17] on icon at bounding box center [233, 17] width 9 height 1
click at [235, 17] on icon at bounding box center [233, 17] width 9 height 1
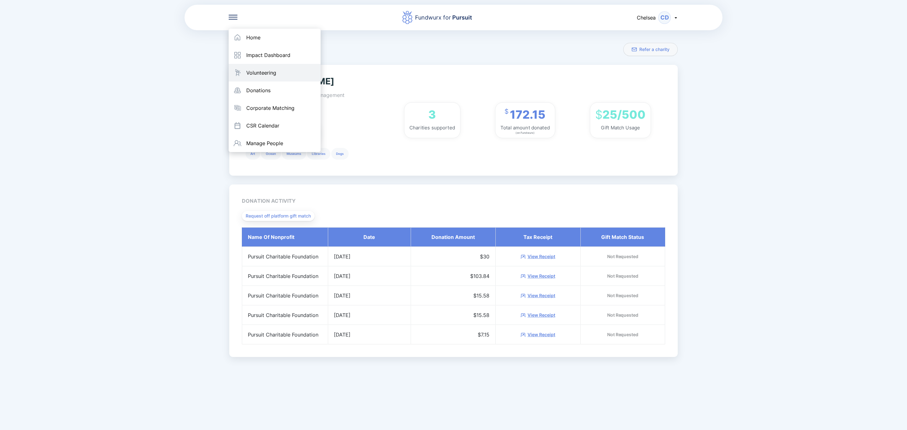
click at [263, 75] on div "Volunteering" at bounding box center [261, 73] width 30 height 6
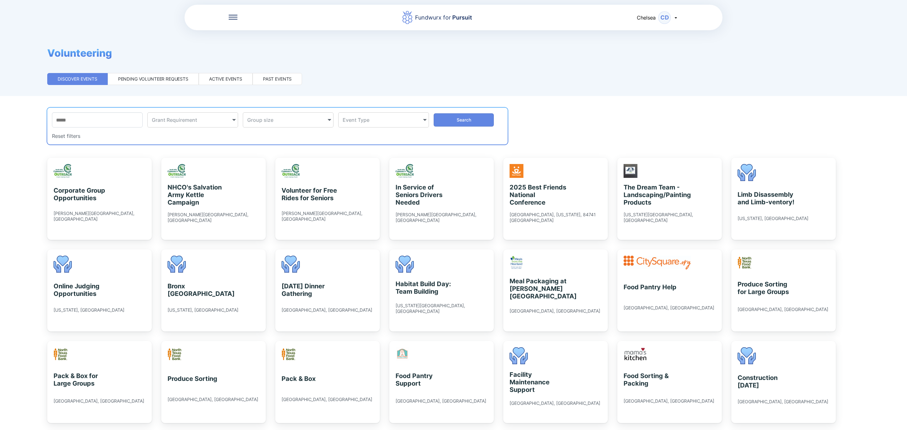
click at [239, 76] on div "Active events" at bounding box center [225, 79] width 33 height 6
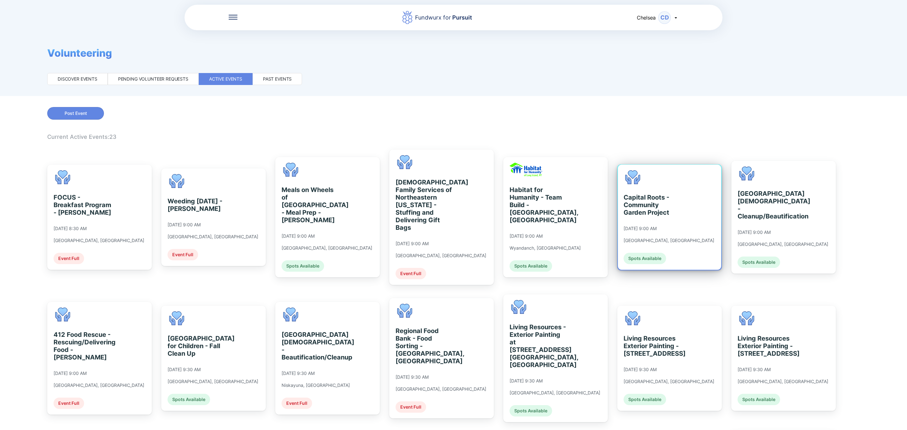
click at [677, 220] on div "Capital Roots - Community Garden Project [DATE] 9:00 AM [GEOGRAPHIC_DATA], [GEO…" at bounding box center [668, 217] width 91 height 94
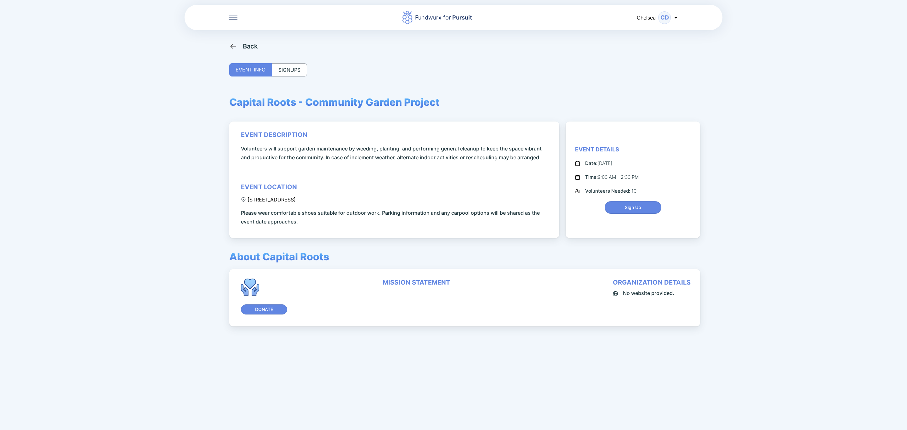
click at [297, 67] on div "SIGNUPS" at bounding box center [289, 69] width 35 height 13
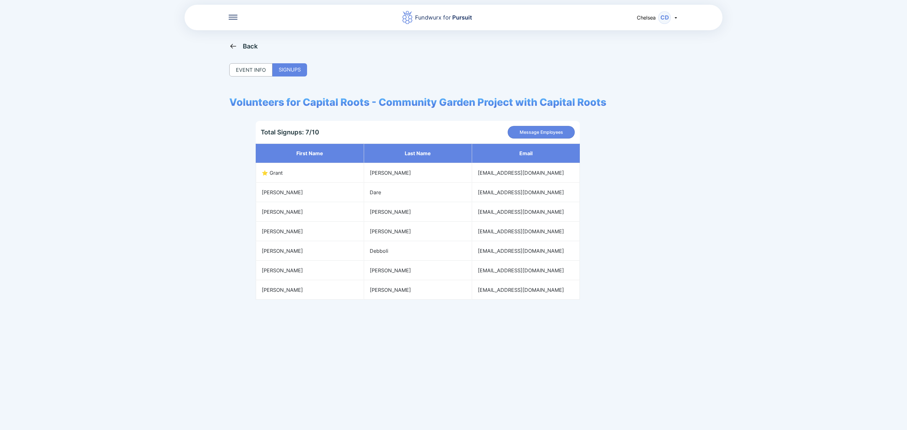
click at [238, 45] on div "Back" at bounding box center [243, 46] width 29 height 8
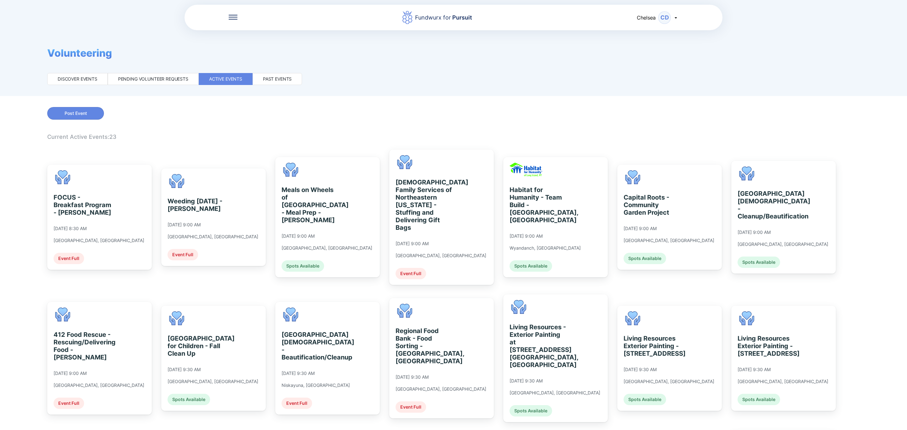
scroll to position [47, 0]
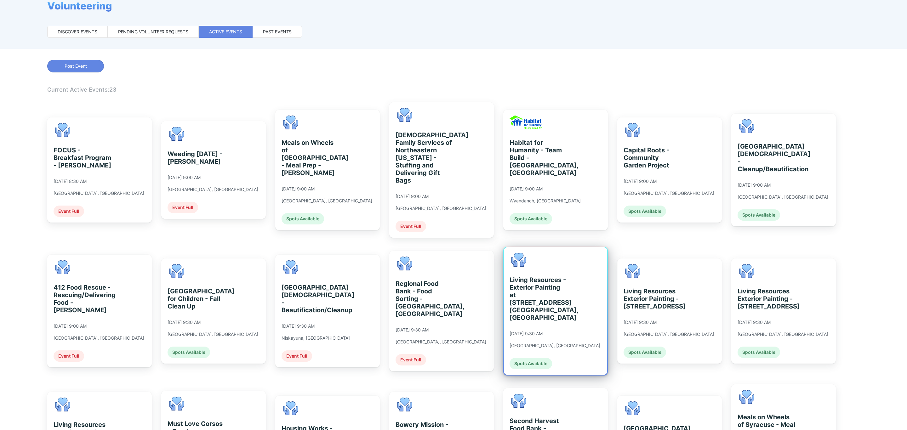
click at [570, 262] on div "Living Resources - Exterior Painting at [STREET_ADDRESS] [GEOGRAPHIC_DATA], [GE…" at bounding box center [555, 311] width 103 height 128
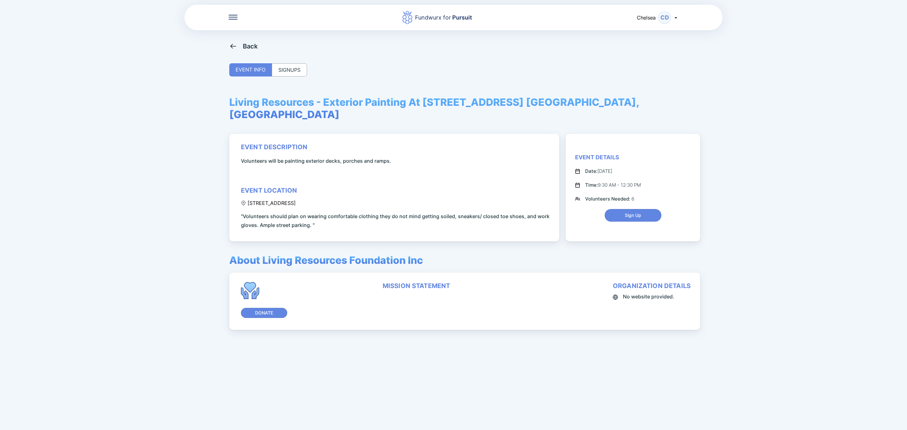
click at [299, 69] on div "SIGNUPS" at bounding box center [289, 69] width 35 height 13
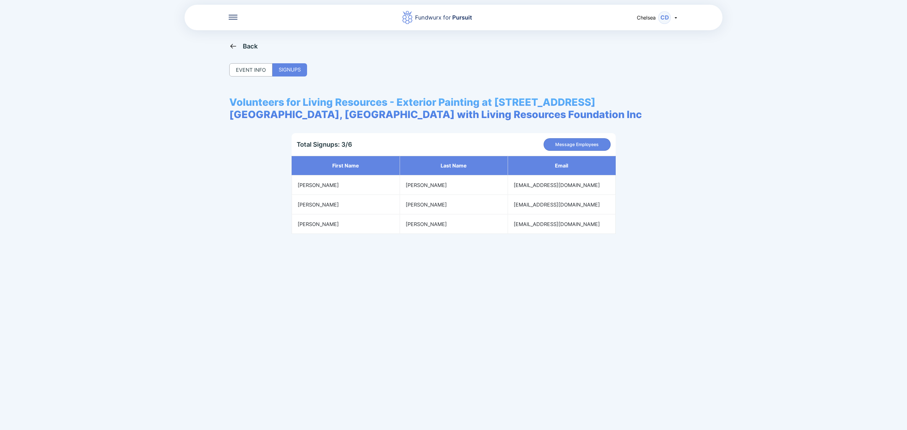
click at [240, 46] on div "Back" at bounding box center [243, 46] width 29 height 8
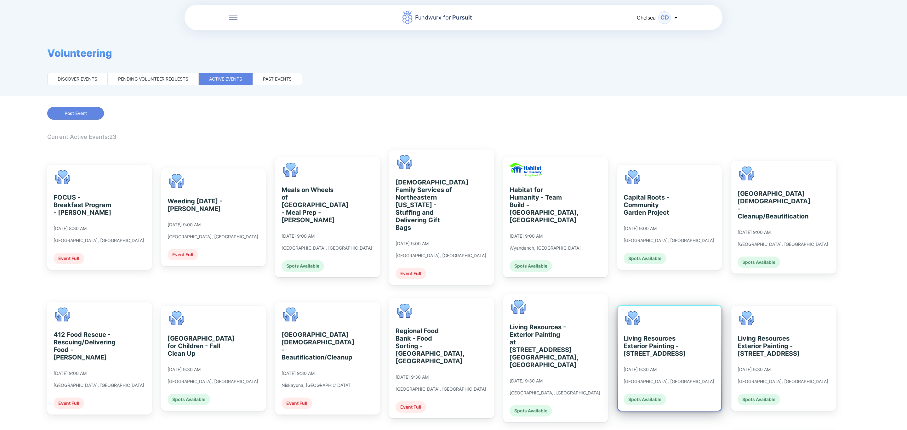
click at [630, 312] on icon at bounding box center [632, 319] width 14 height 14
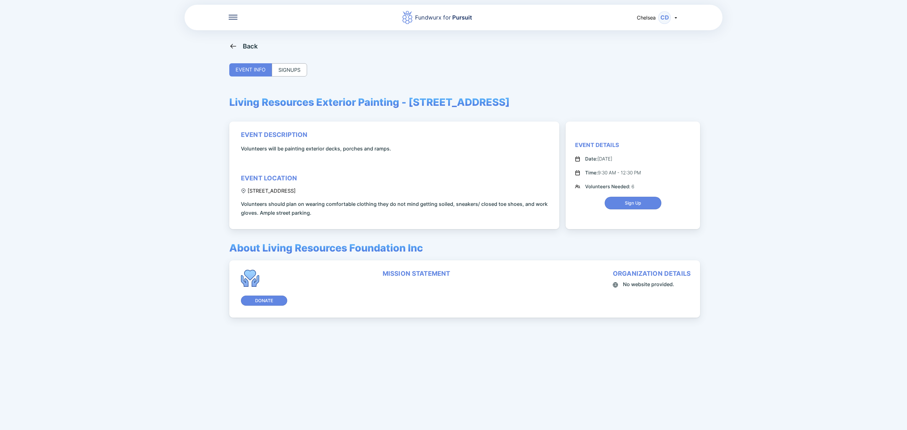
click at [308, 73] on div "Back EVENT INFO SIGNUPS Living Resources Exterior Painting - [STREET_ADDRESS] e…" at bounding box center [453, 257] width 448 height 430
click at [297, 71] on div "SIGNUPS" at bounding box center [289, 69] width 35 height 13
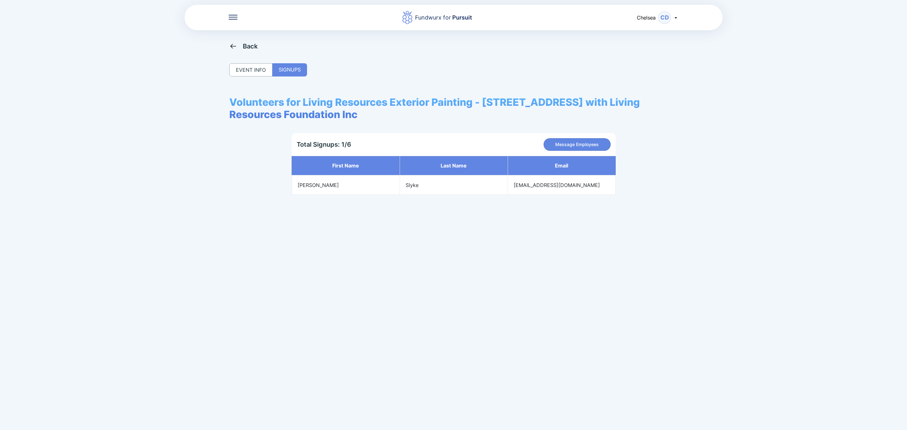
click at [235, 47] on icon at bounding box center [233, 46] width 8 height 8
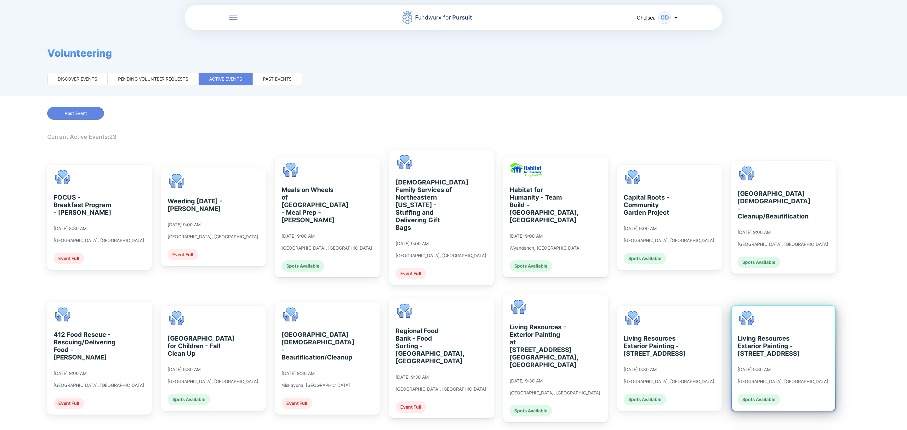
click at [780, 340] on div "Living Resources Exterior Painting - [STREET_ADDRESS]" at bounding box center [766, 346] width 58 height 23
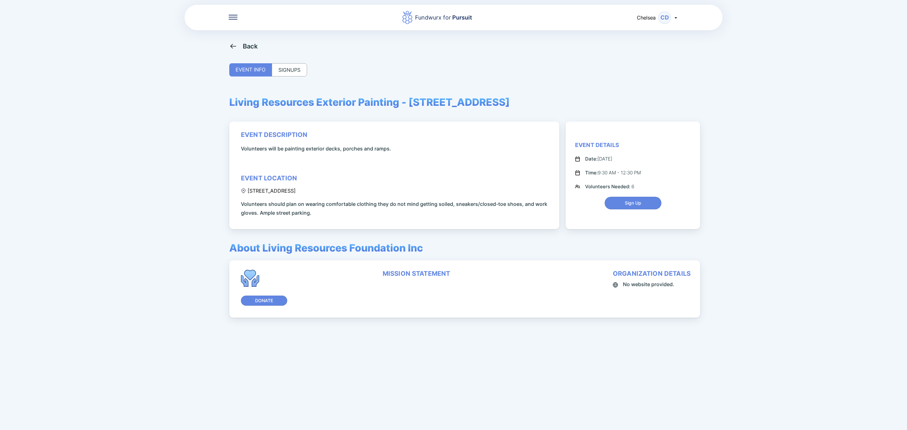
click at [299, 70] on div "SIGNUPS" at bounding box center [289, 69] width 35 height 13
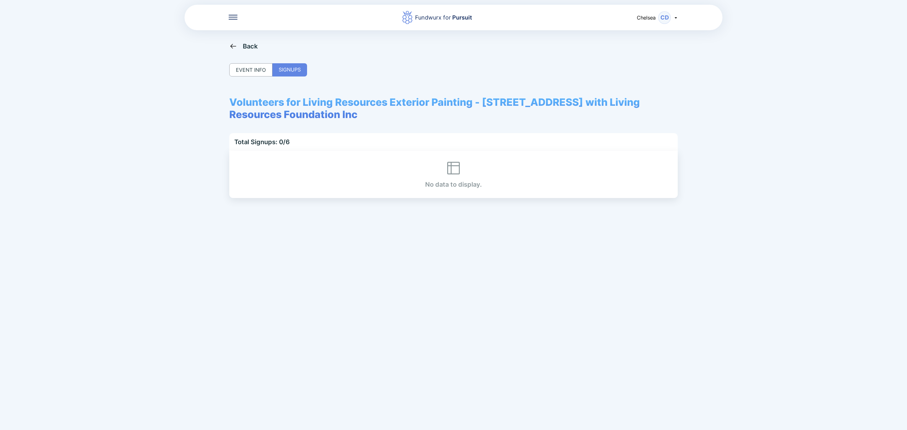
click at [241, 43] on div "Back" at bounding box center [243, 46] width 29 height 8
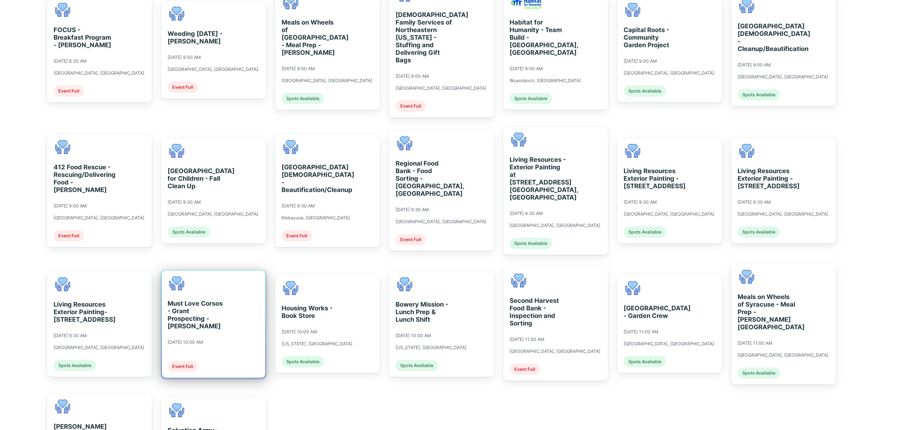
scroll to position [189, 0]
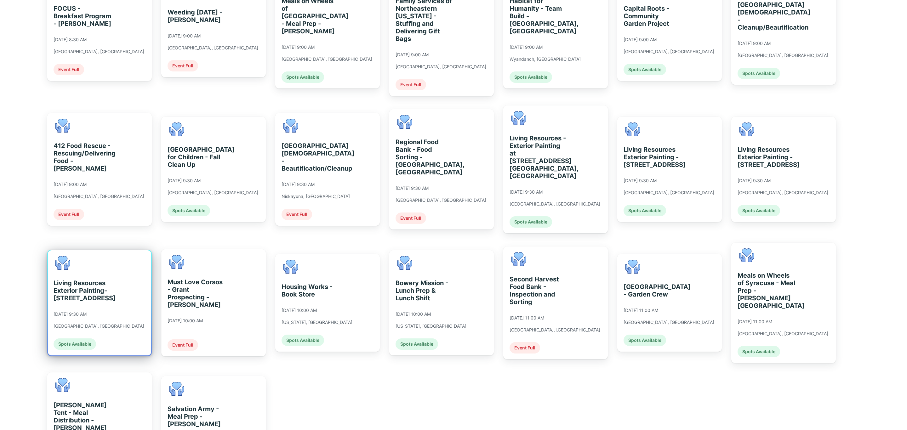
click at [116, 283] on div "Living Resources Exterior Painting- [STREET_ADDRESS] [DATE] 9:30 AM [GEOGRAPHIC…" at bounding box center [99, 302] width 103 height 105
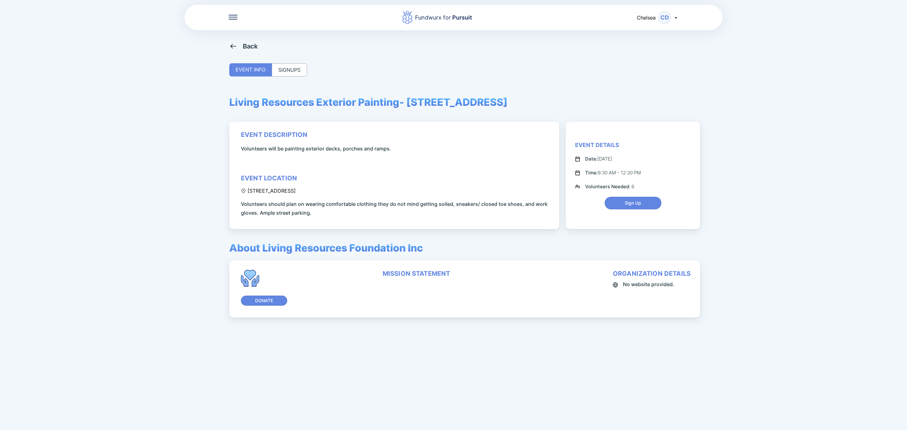
click at [298, 74] on div "SIGNUPS" at bounding box center [289, 69] width 35 height 13
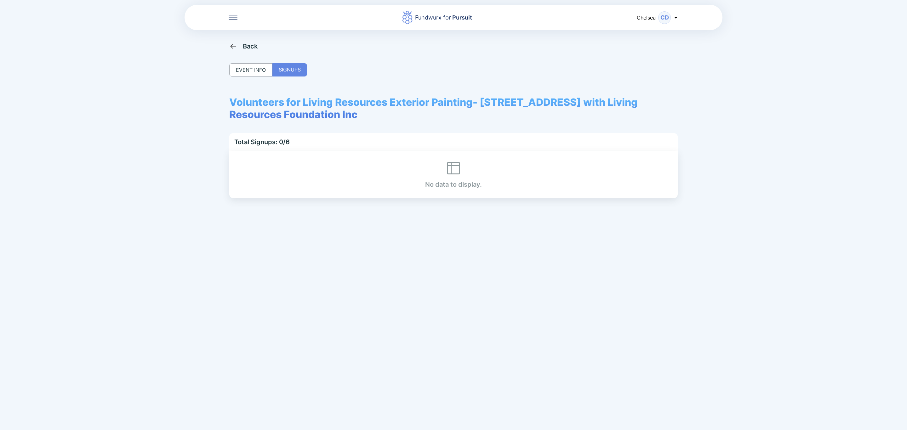
click at [233, 46] on icon at bounding box center [233, 46] width 6 height 5
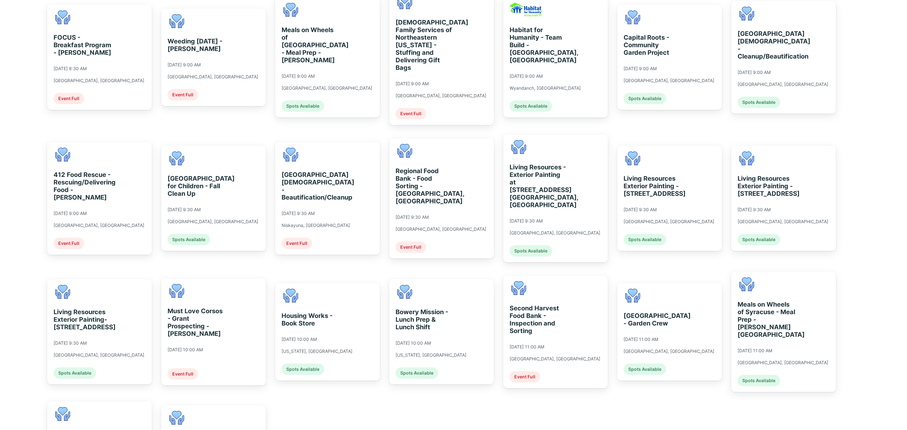
scroll to position [142, 0]
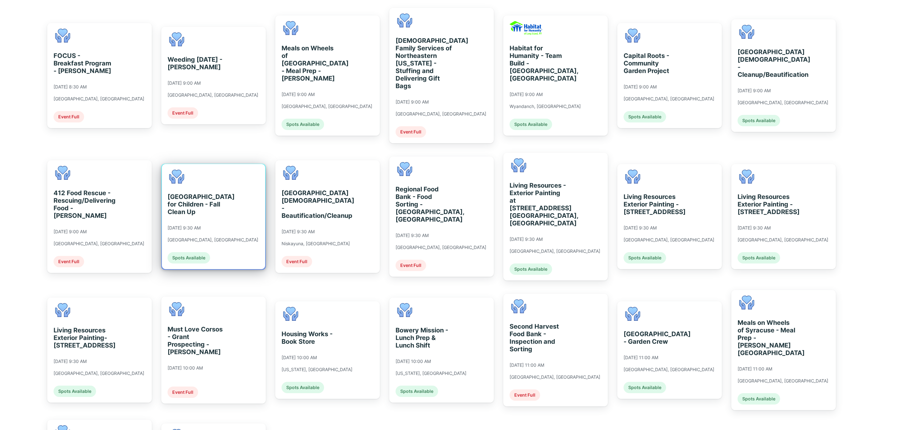
click at [251, 225] on div "[GEOGRAPHIC_DATA] for Children - Fall Clean Up [DATE] 9:30 AM [GEOGRAPHIC_DATA]…" at bounding box center [213, 216] width 103 height 105
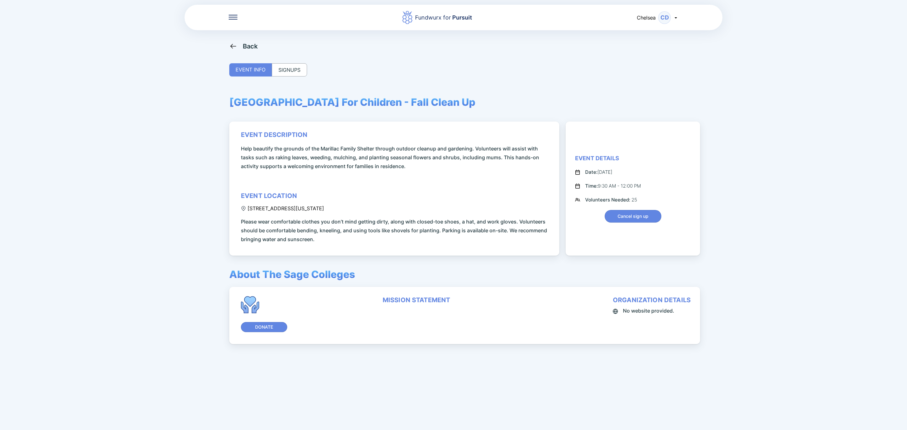
click at [287, 71] on div "SIGNUPS" at bounding box center [289, 69] width 35 height 13
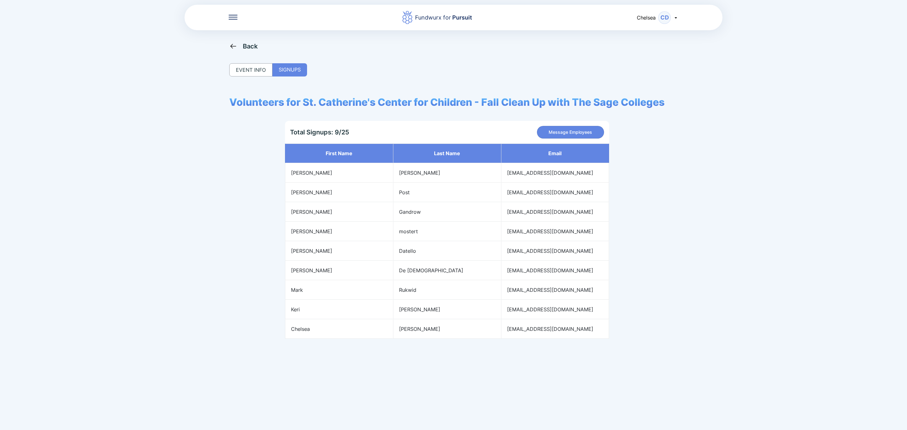
click at [241, 43] on div "Back" at bounding box center [243, 46] width 29 height 8
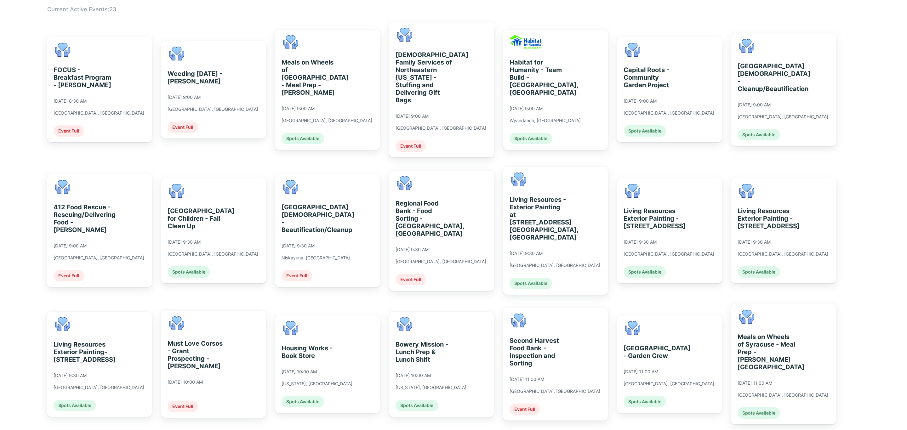
scroll to position [142, 0]
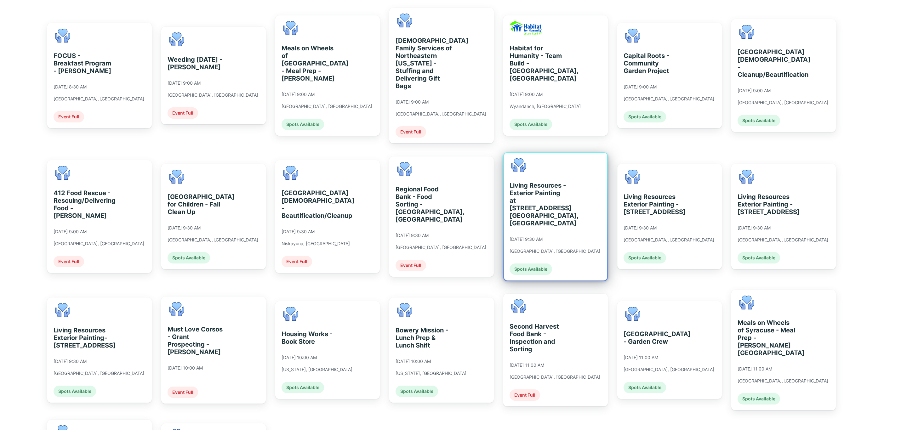
click at [543, 200] on div "Living Resources - Exterior Painting at [STREET_ADDRESS] [GEOGRAPHIC_DATA], [GE…" at bounding box center [538, 204] width 58 height 45
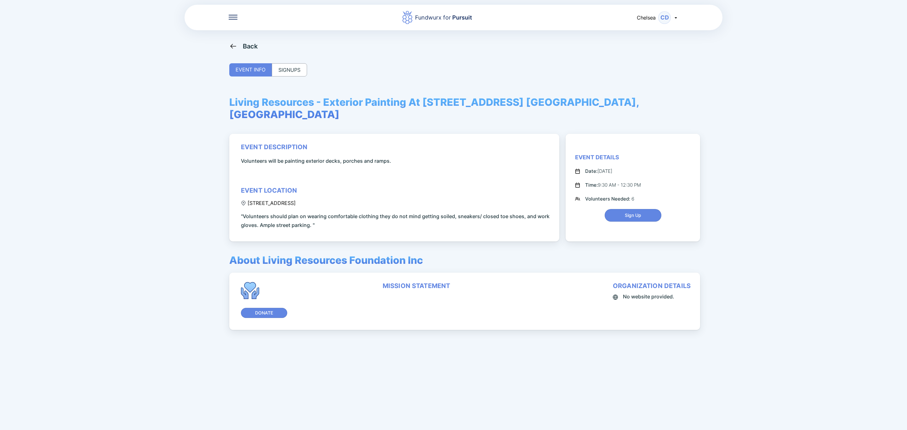
click at [306, 72] on div "SIGNUPS" at bounding box center [289, 69] width 35 height 13
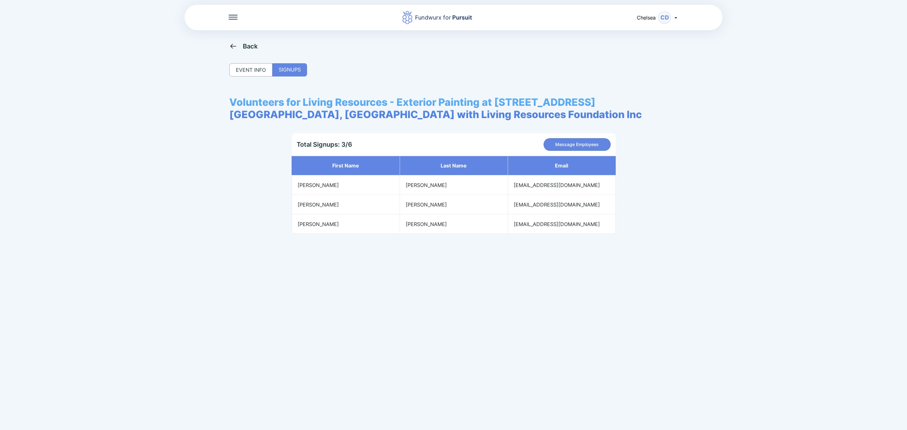
click at [251, 46] on div "Back" at bounding box center [250, 46] width 15 height 8
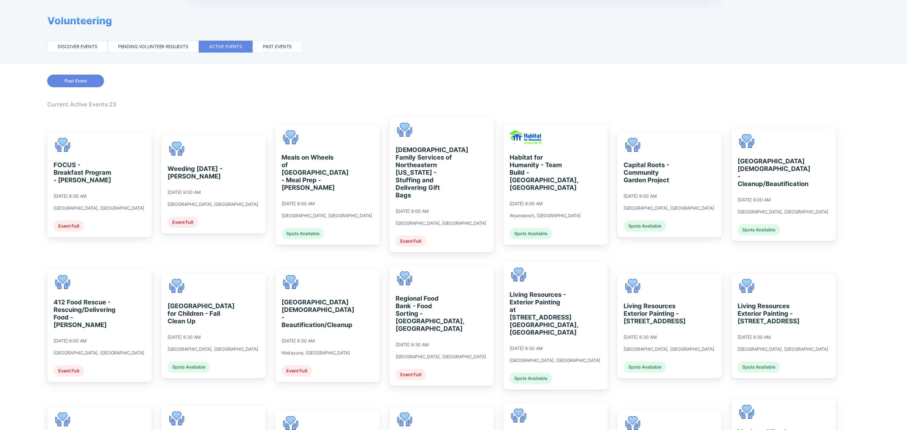
scroll to position [47, 0]
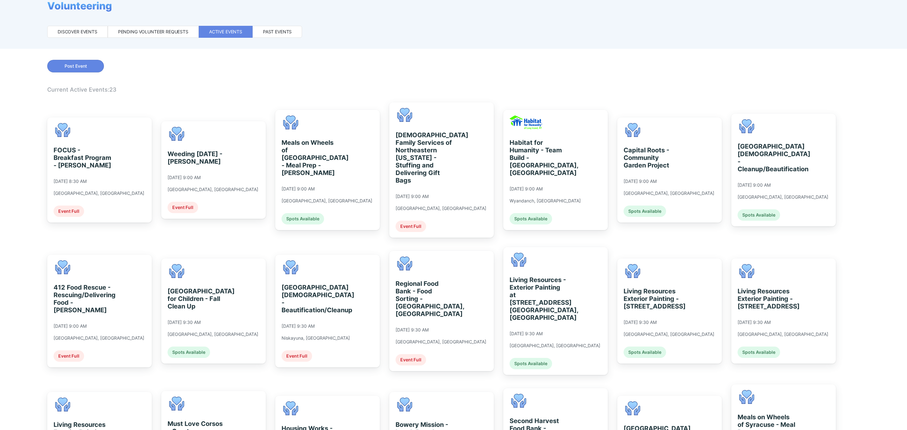
click at [686, 277] on div "Living Resources Exterior Painting - [STREET_ADDRESS] [DATE] 9:30 AM [GEOGRAPHI…" at bounding box center [669, 310] width 103 height 105
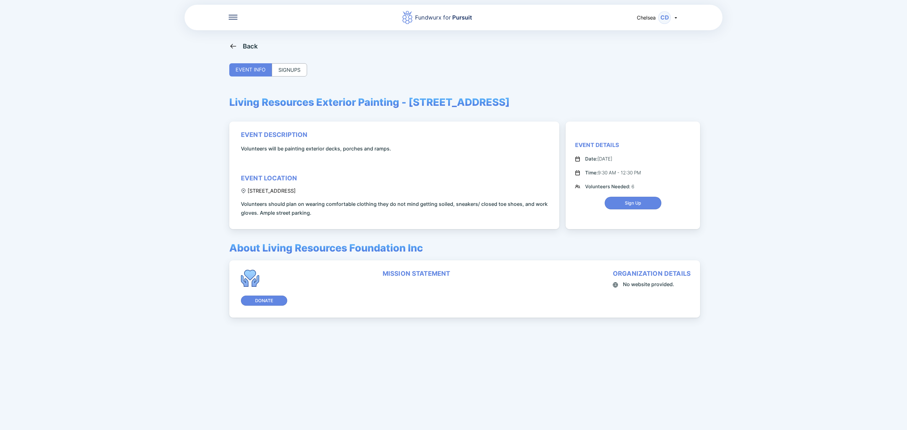
click at [297, 73] on div "SIGNUPS" at bounding box center [289, 69] width 35 height 13
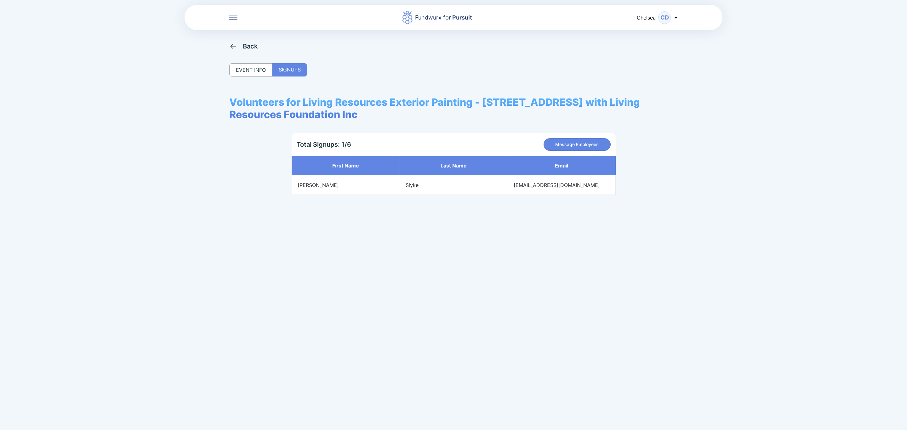
click at [243, 42] on div "Back" at bounding box center [250, 46] width 15 height 8
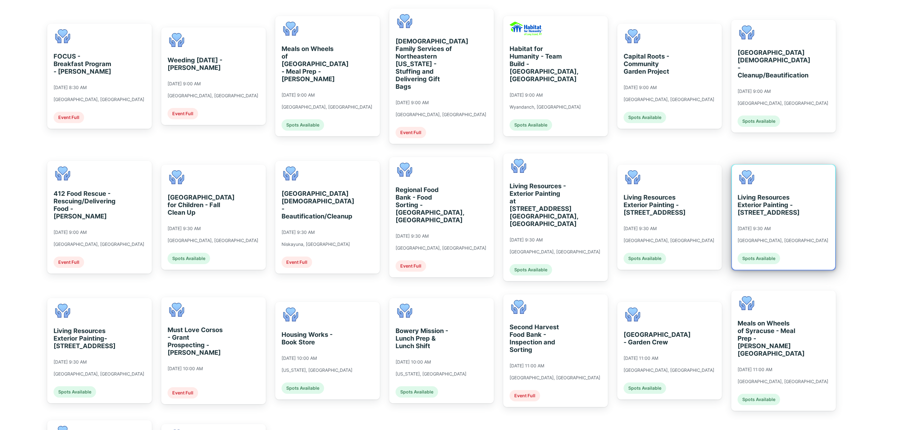
scroll to position [142, 0]
click at [761, 226] on div "Living Resources Exterior Painting - [STREET_ADDRESS] [DATE] 9:30 AM [GEOGRAPHI…" at bounding box center [782, 217] width 91 height 94
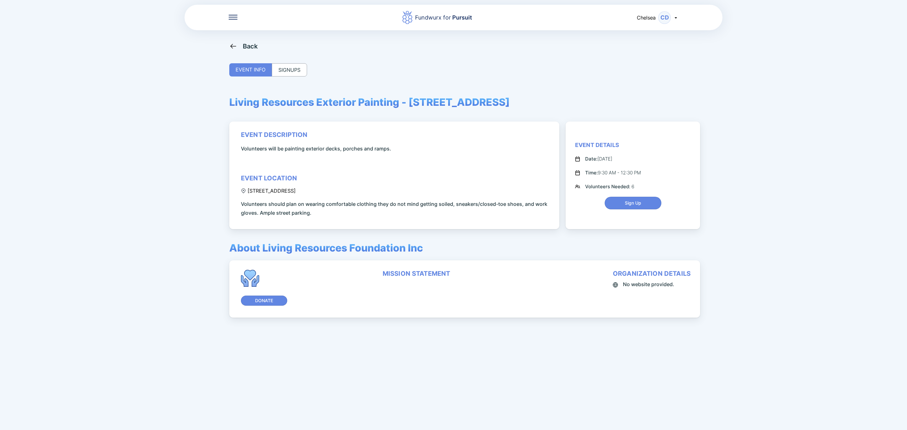
click at [298, 76] on div "SIGNUPS" at bounding box center [289, 69] width 35 height 13
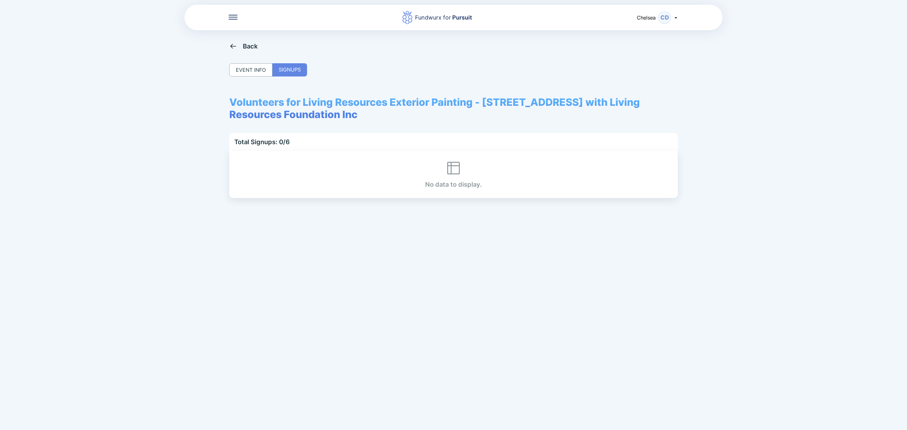
click at [249, 48] on div "Back" at bounding box center [250, 46] width 15 height 8
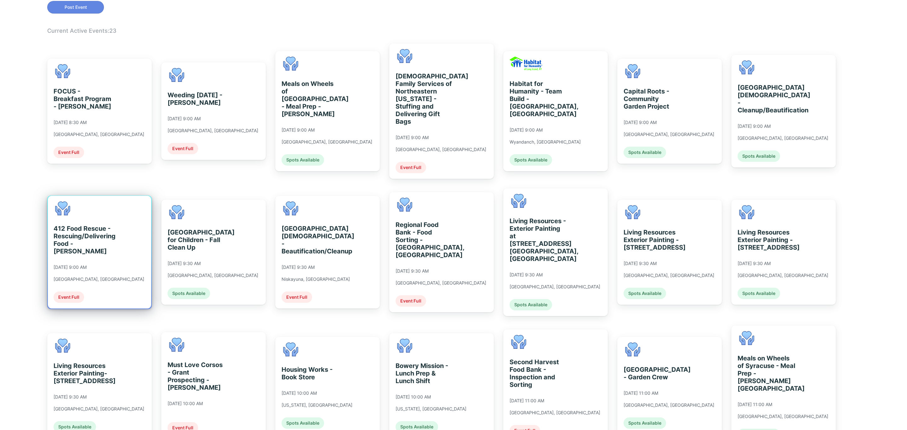
scroll to position [189, 0]
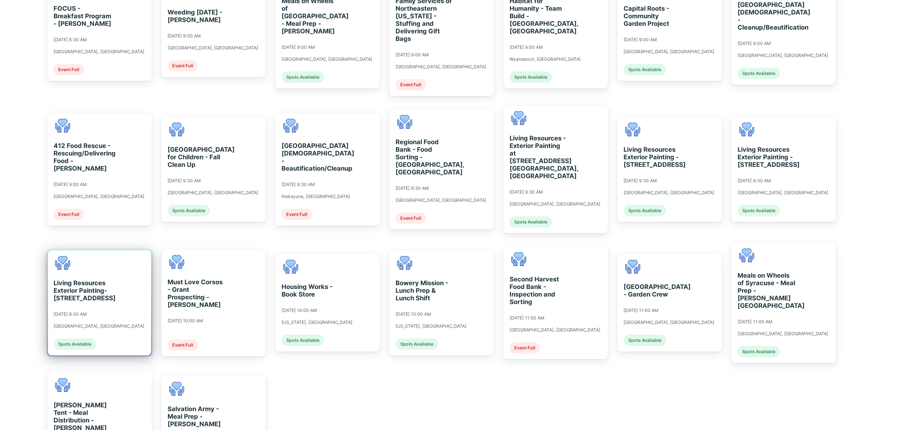
click at [76, 297] on div "Living Resources Exterior Painting- [STREET_ADDRESS] [DATE] 9:30 AM [GEOGRAPHIC…" at bounding box center [99, 303] width 91 height 94
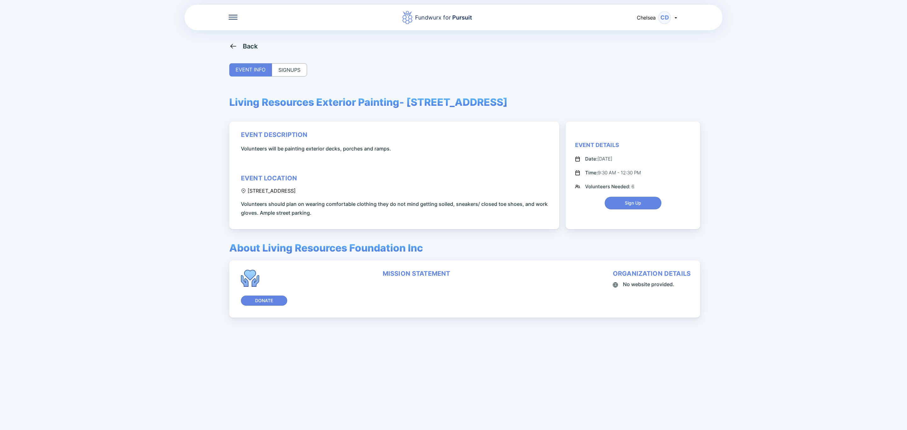
click at [296, 67] on div "SIGNUPS" at bounding box center [289, 69] width 35 height 13
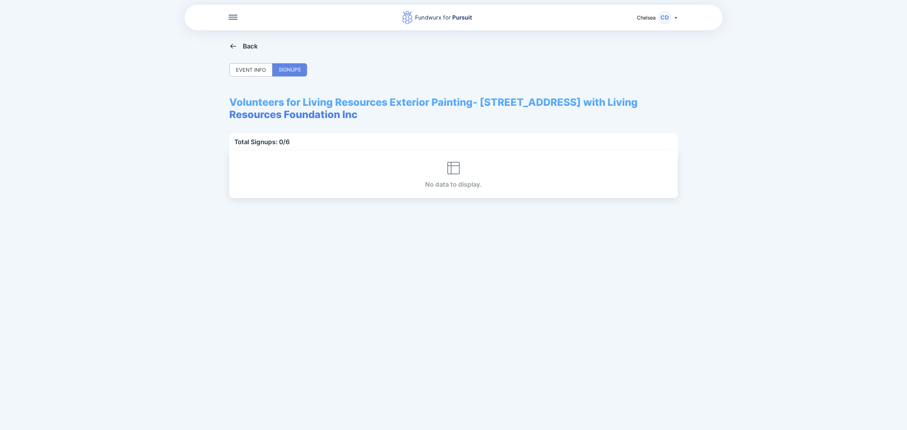
click at [254, 48] on div "Back" at bounding box center [250, 46] width 15 height 8
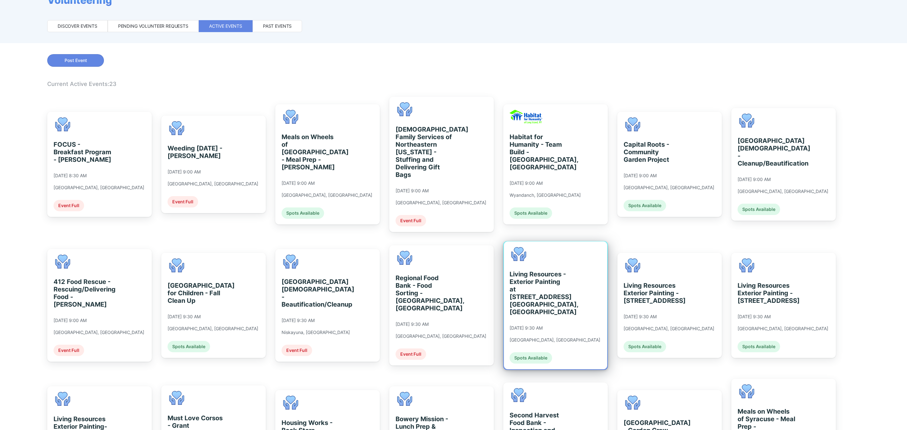
scroll to position [142, 0]
